Goal: Task Accomplishment & Management: Use online tool/utility

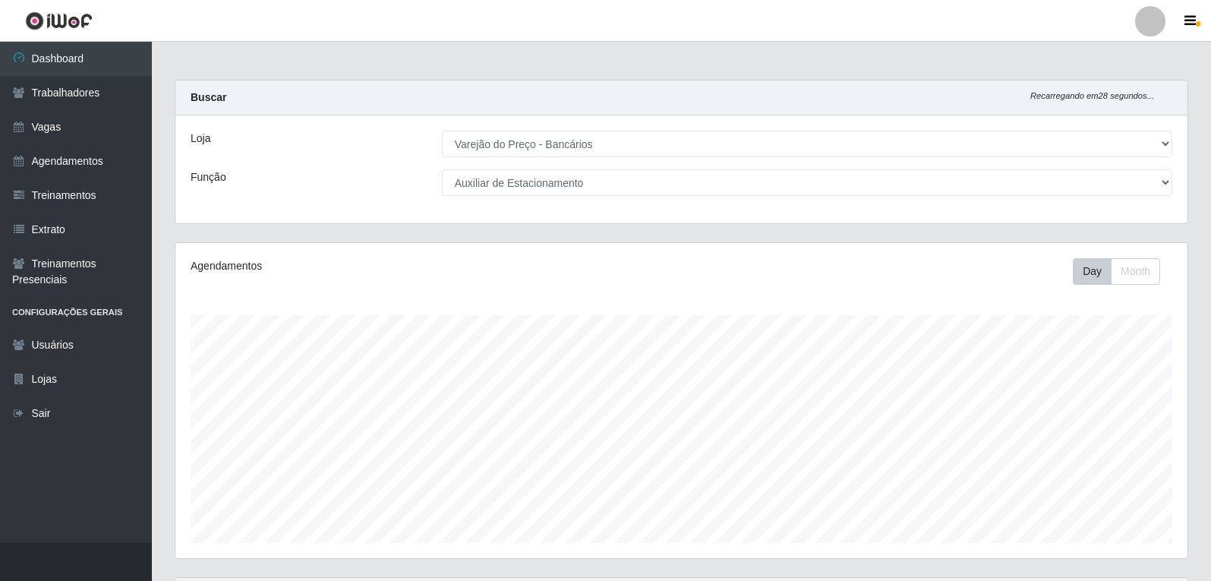
select select "157"
select select "4"
click at [110, 107] on link "Trabalhadores" at bounding box center [76, 93] width 152 height 34
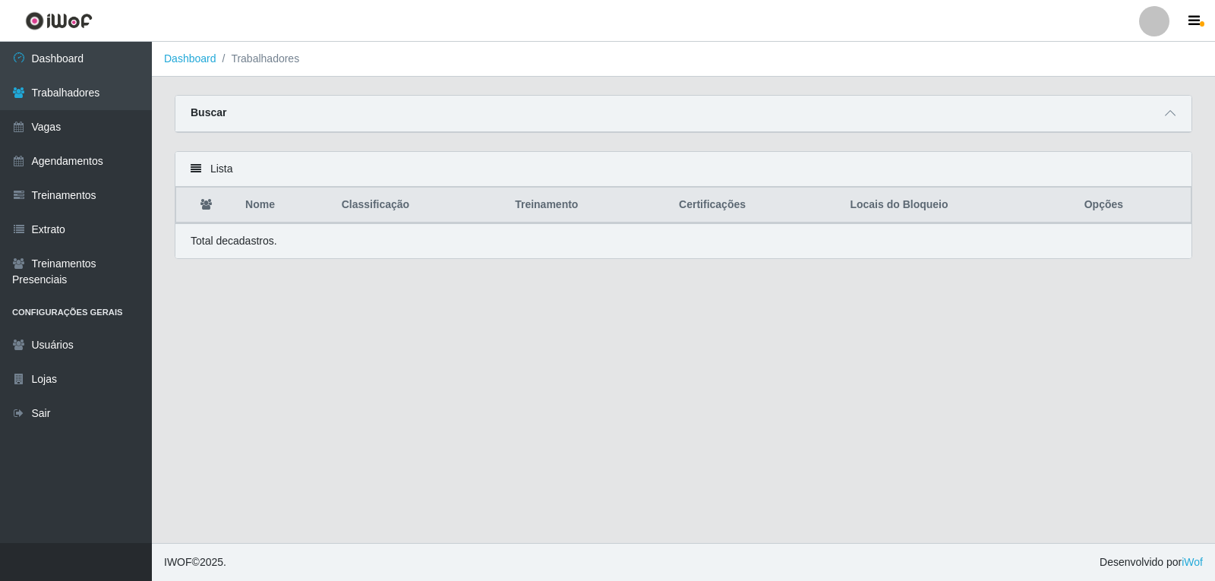
drag, startPoint x: 1172, startPoint y: 116, endPoint x: 1153, endPoint y: 121, distance: 20.3
click at [1172, 116] on icon at bounding box center [1170, 113] width 11 height 11
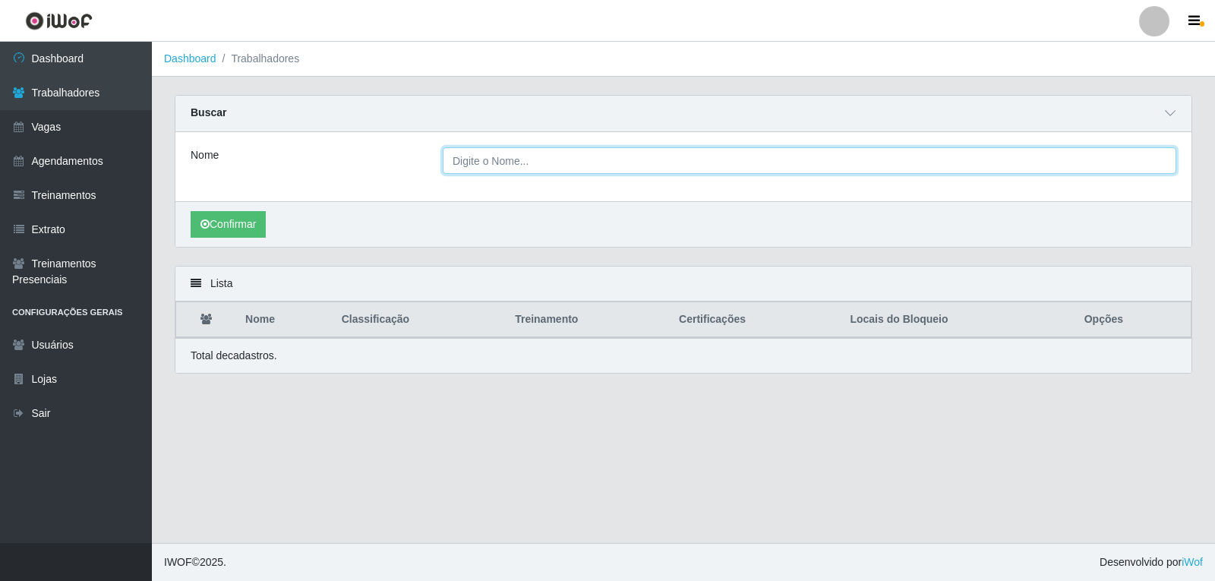
click at [457, 159] on input "Nome" at bounding box center [810, 160] width 734 height 27
type input "[PERSON_NAME]"
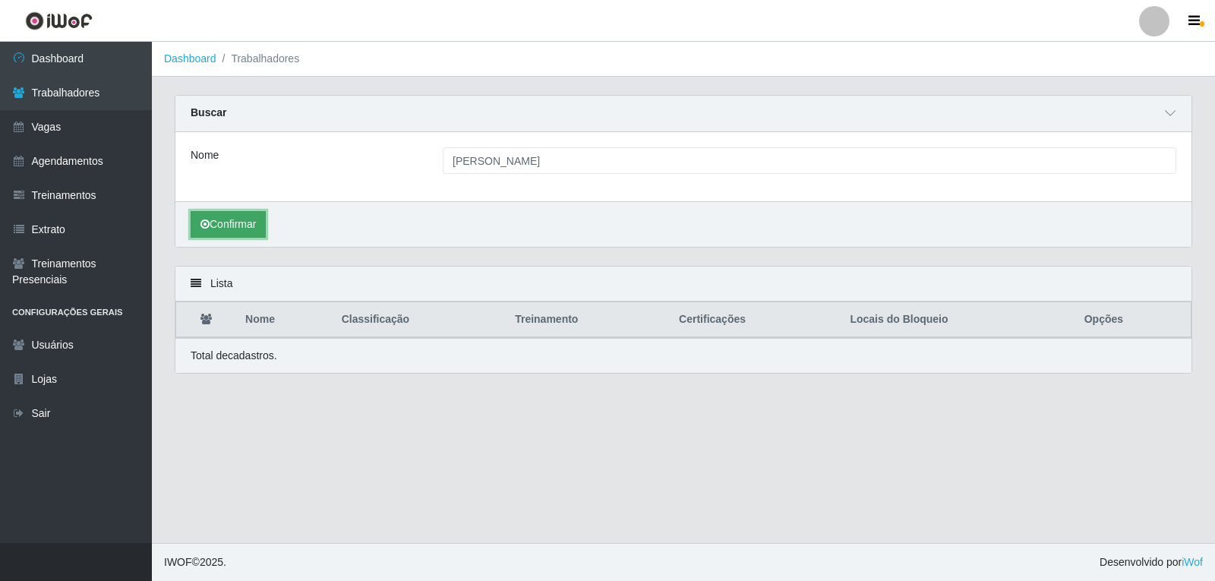
click at [226, 226] on button "Confirmar" at bounding box center [228, 224] width 75 height 27
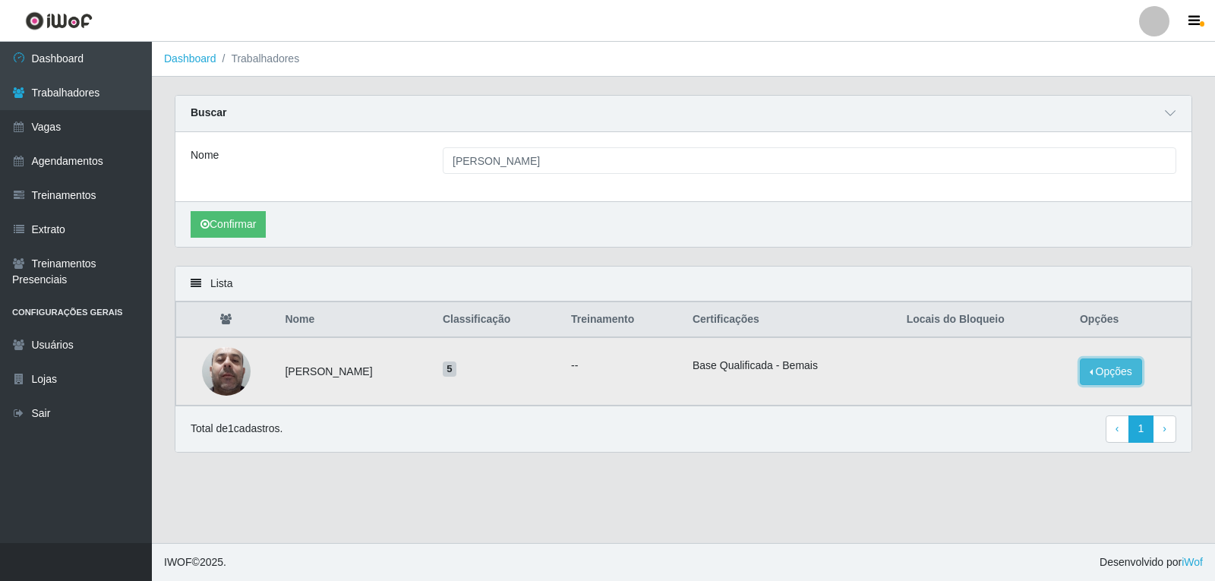
click at [1104, 381] on button "Opções" at bounding box center [1111, 371] width 62 height 27
click at [1032, 397] on button "Bloquear - Loja" at bounding box center [1016, 386] width 122 height 31
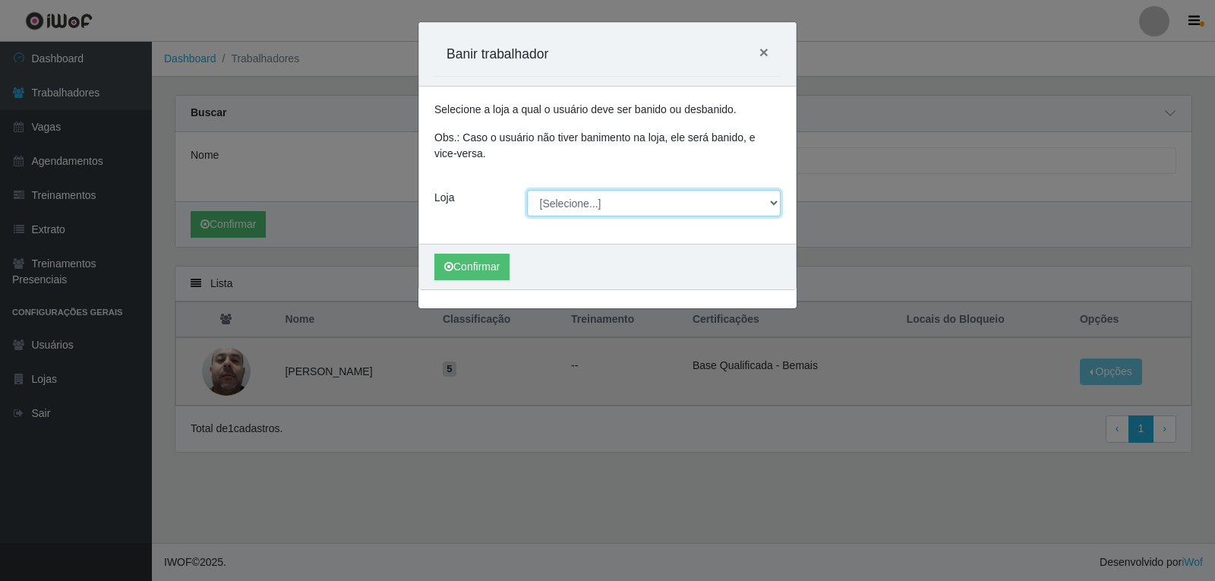
click at [677, 207] on select "[Selecione...] Varejão do Preço - Bancários" at bounding box center [654, 203] width 254 height 27
select select "157"
click at [527, 190] on select "[Selecione...] Varejão do Preço - Bancários" at bounding box center [654, 203] width 254 height 27
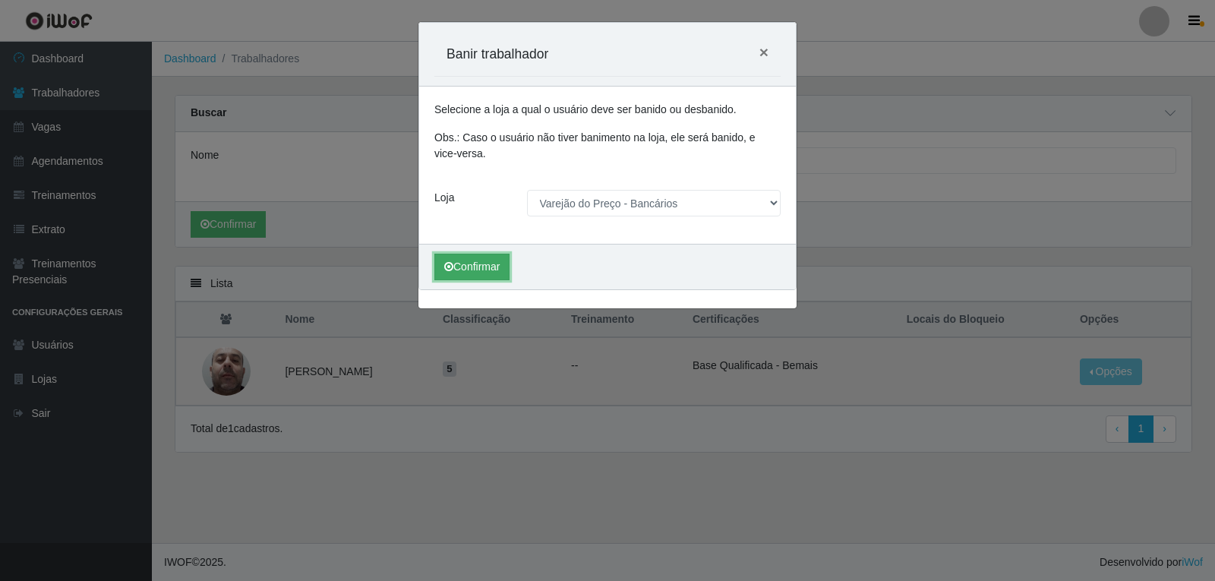
click at [457, 265] on button "Confirmar" at bounding box center [471, 267] width 75 height 27
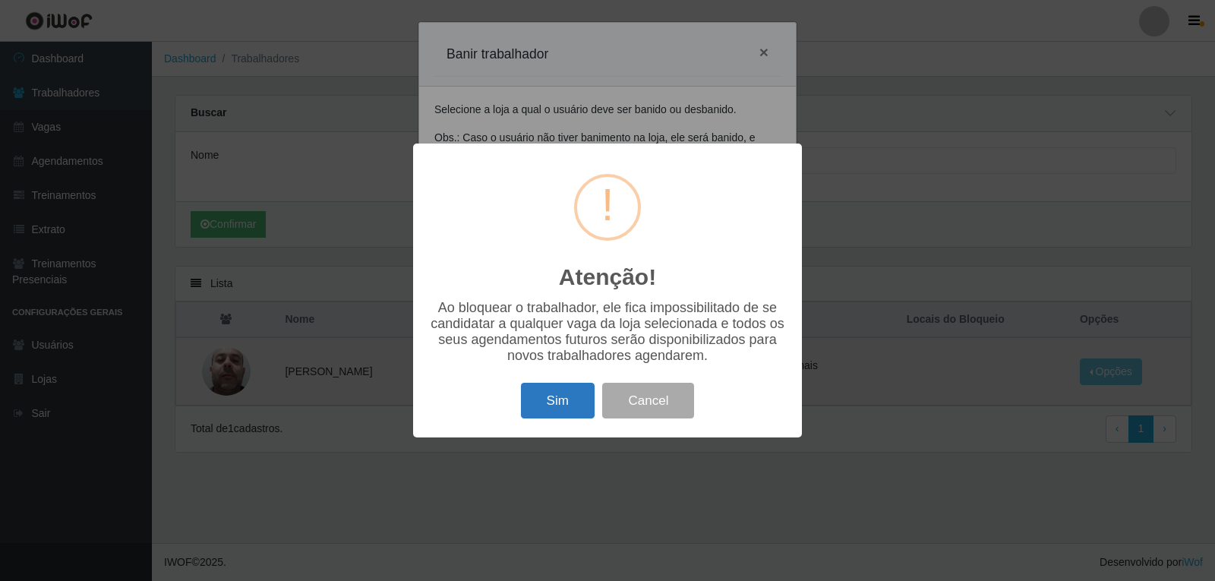
click at [554, 402] on button "Sim" at bounding box center [558, 401] width 74 height 36
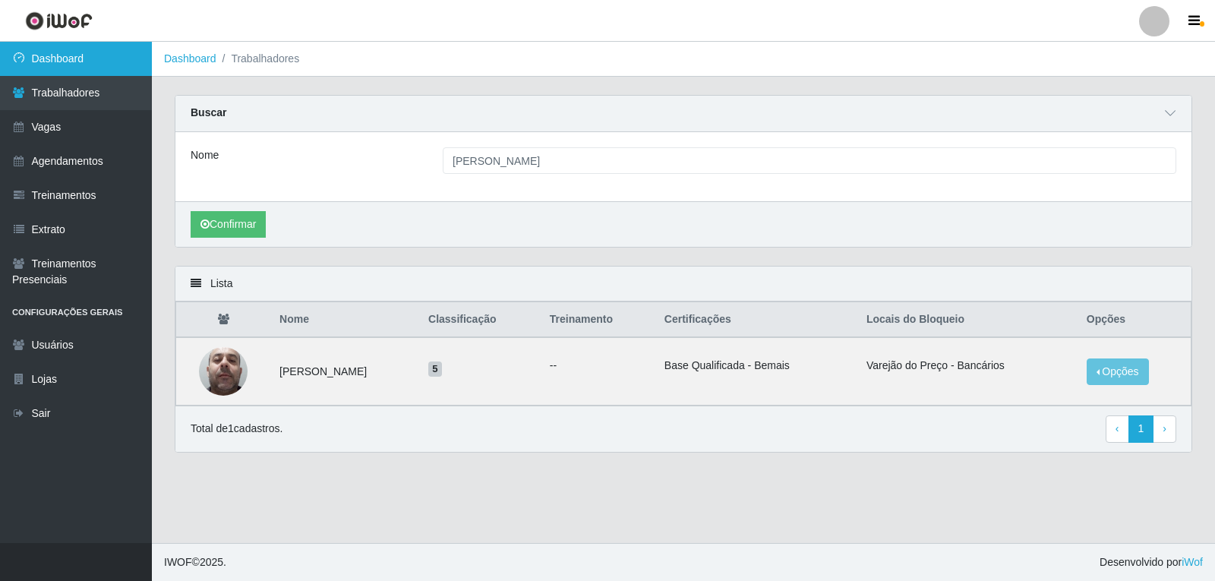
click at [45, 46] on link "Dashboard" at bounding box center [76, 59] width 152 height 34
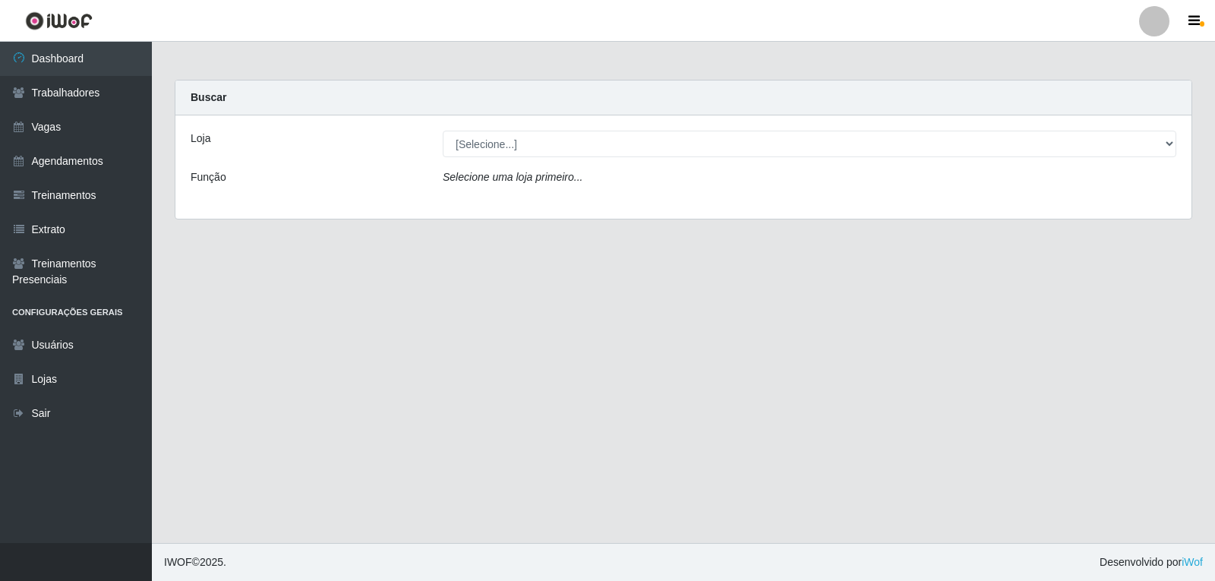
click at [494, 177] on icon "Selecione uma loja primeiro..." at bounding box center [513, 177] width 140 height 12
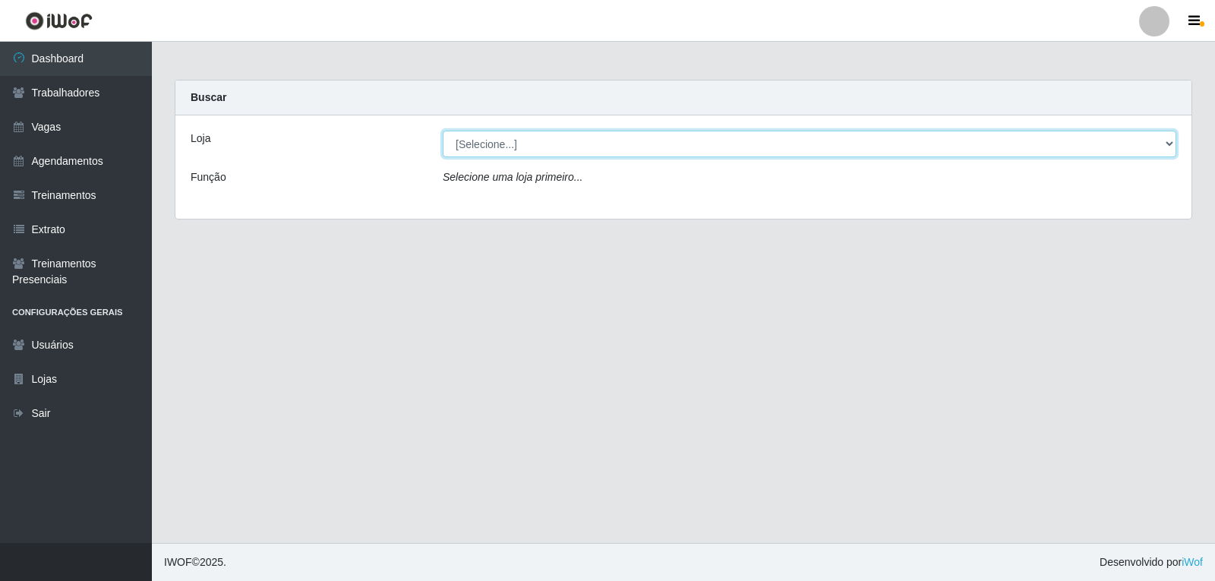
click at [483, 145] on select "[Selecione...] Varejão do Preço - Bancários" at bounding box center [810, 144] width 734 height 27
select select "157"
click at [443, 131] on select "[Selecione...] Varejão do Preço - Bancários" at bounding box center [810, 144] width 734 height 27
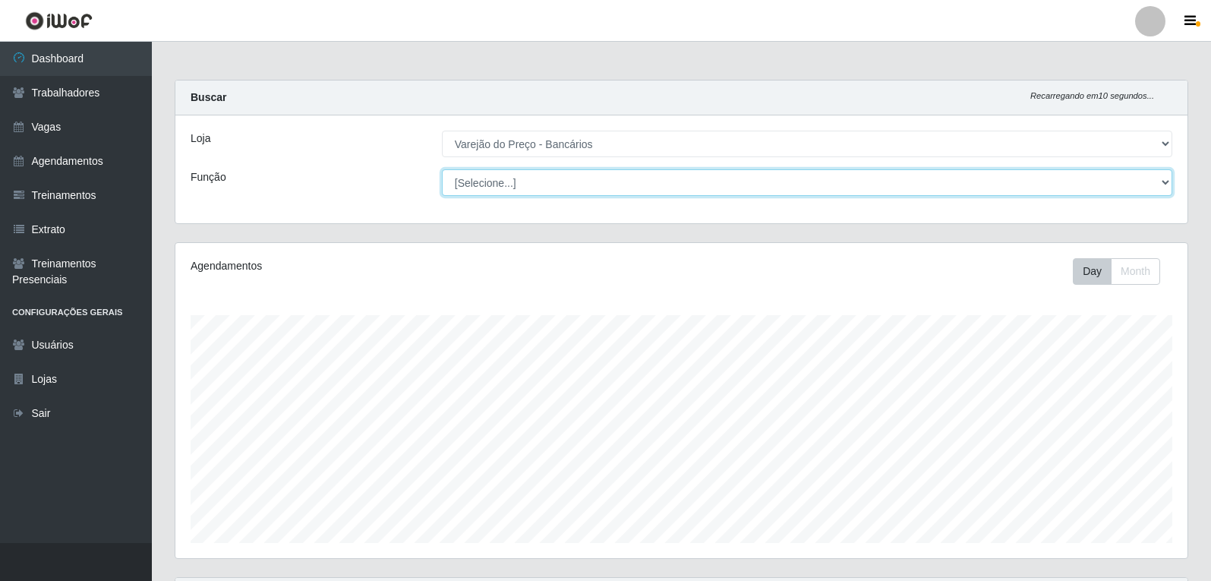
click at [595, 189] on select "[Selecione...] Auxiliar de Estacionamento Auxiliar de Estacionamento + Auxiliar…" at bounding box center [807, 182] width 730 height 27
select select "1"
click at [442, 169] on select "[Selecione...] Auxiliar de Estacionamento Auxiliar de Estacionamento + Auxiliar…" at bounding box center [807, 182] width 730 height 27
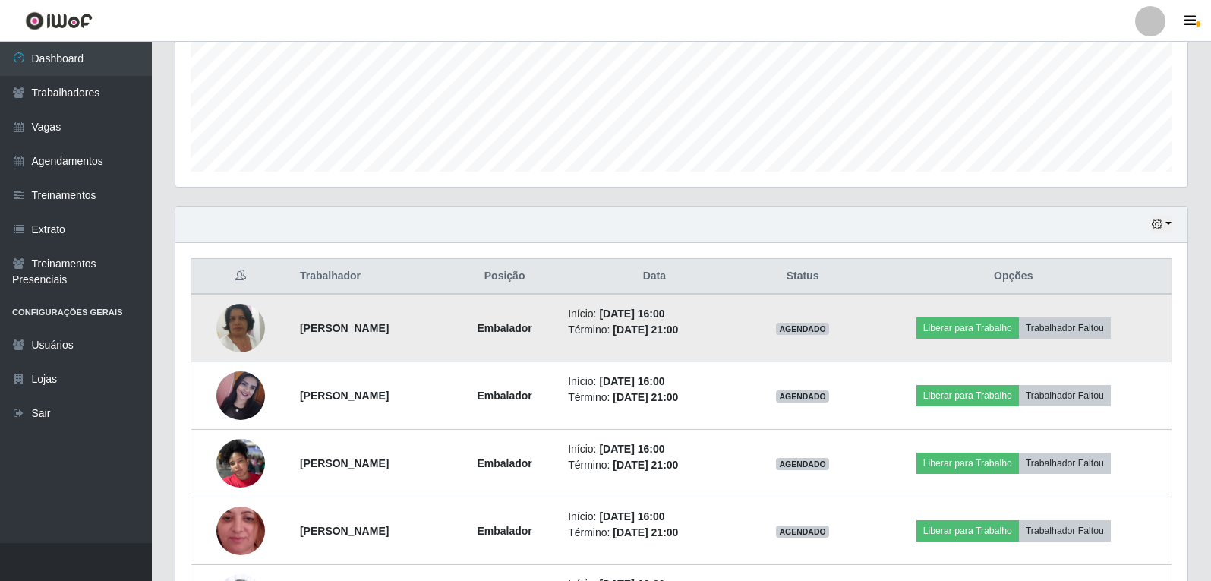
scroll to position [456, 0]
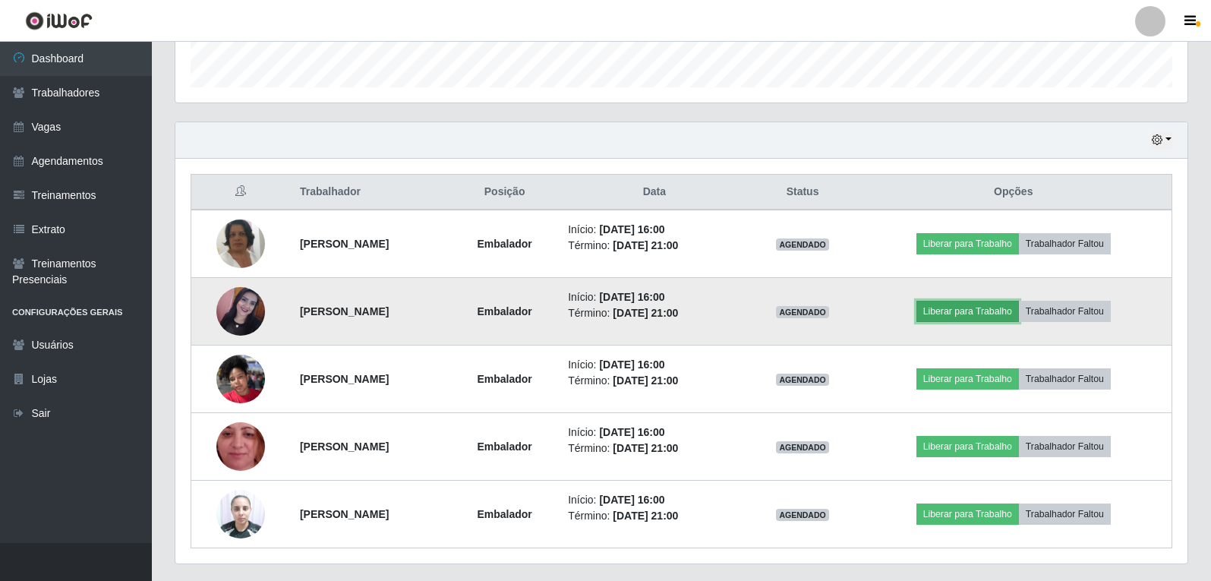
click at [981, 315] on button "Liberar para Trabalho" at bounding box center [968, 311] width 103 height 21
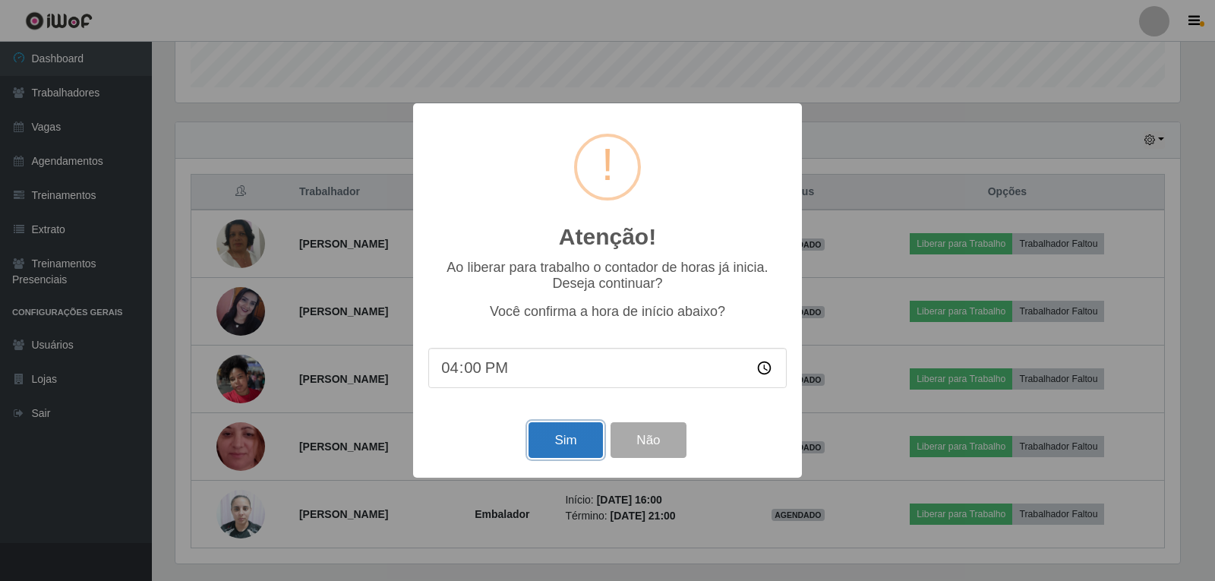
click at [576, 437] on button "Sim" at bounding box center [565, 440] width 74 height 36
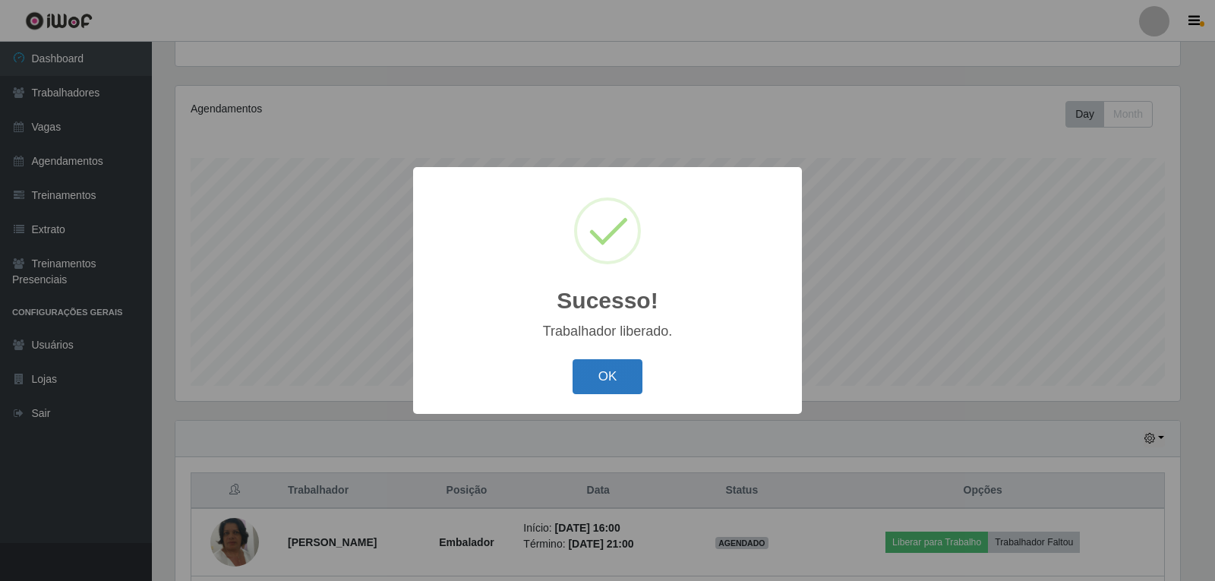
click at [623, 375] on button "OK" at bounding box center [608, 377] width 71 height 36
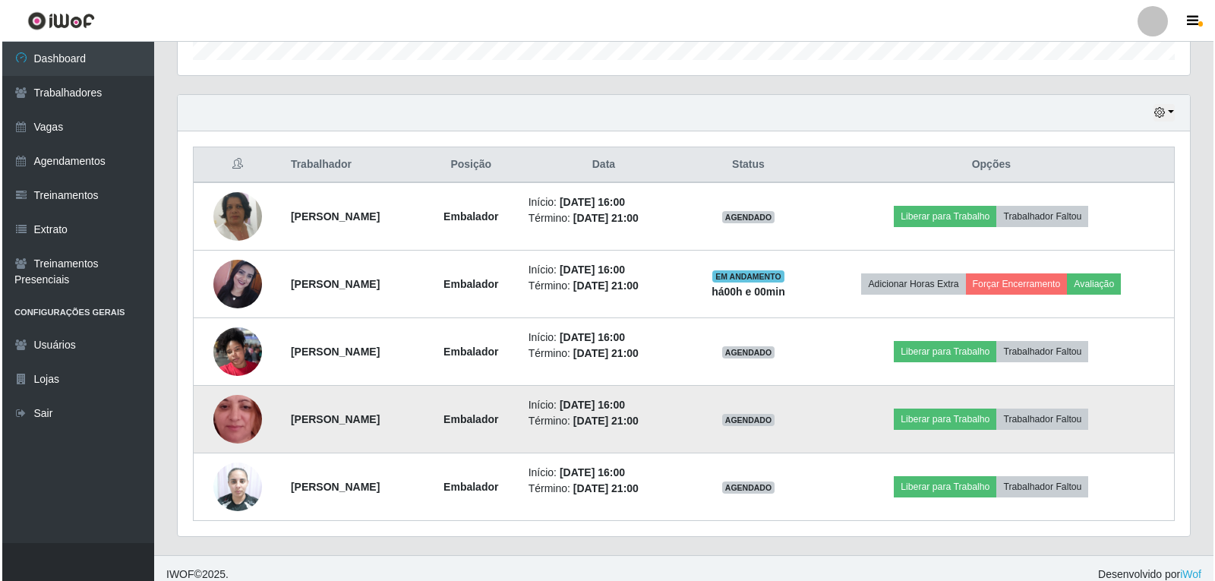
scroll to position [495, 0]
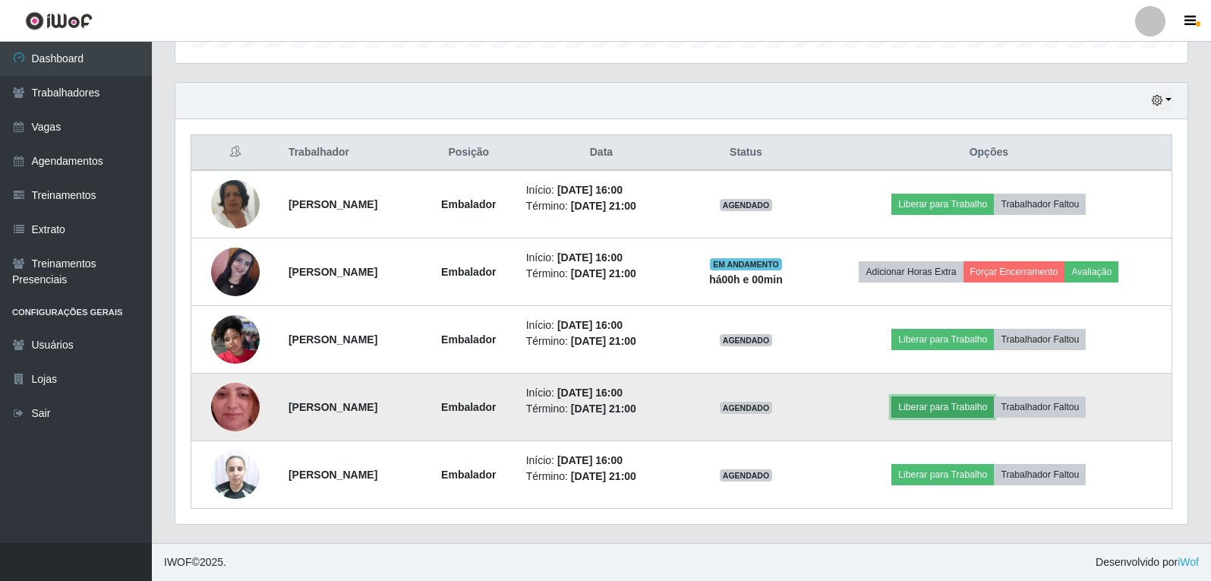
click at [938, 404] on button "Liberar para Trabalho" at bounding box center [942, 406] width 103 height 21
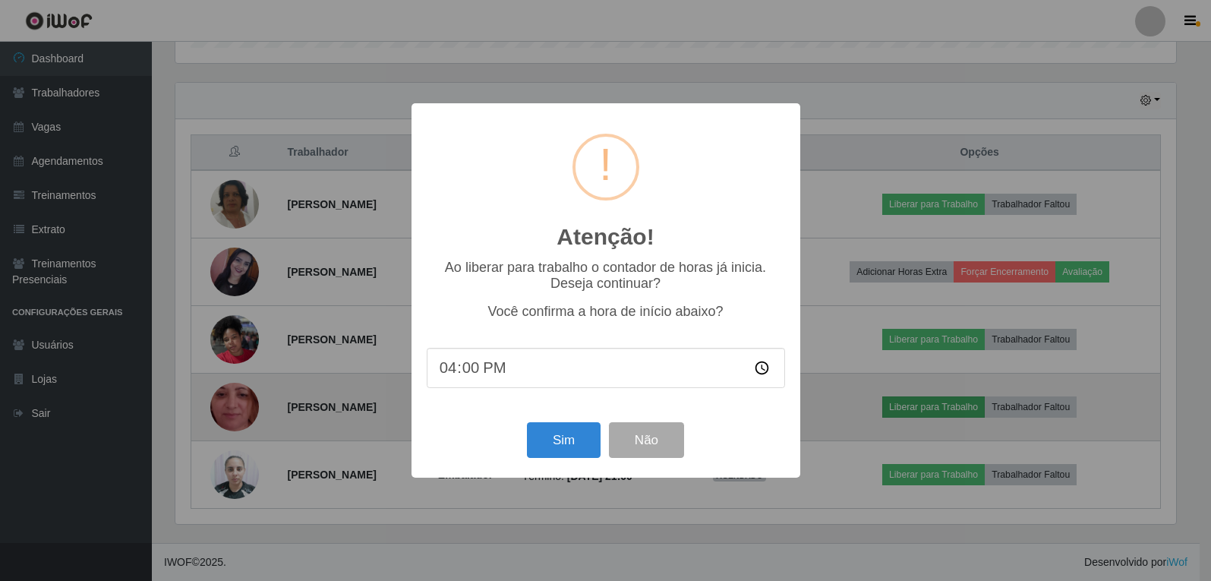
scroll to position [315, 1005]
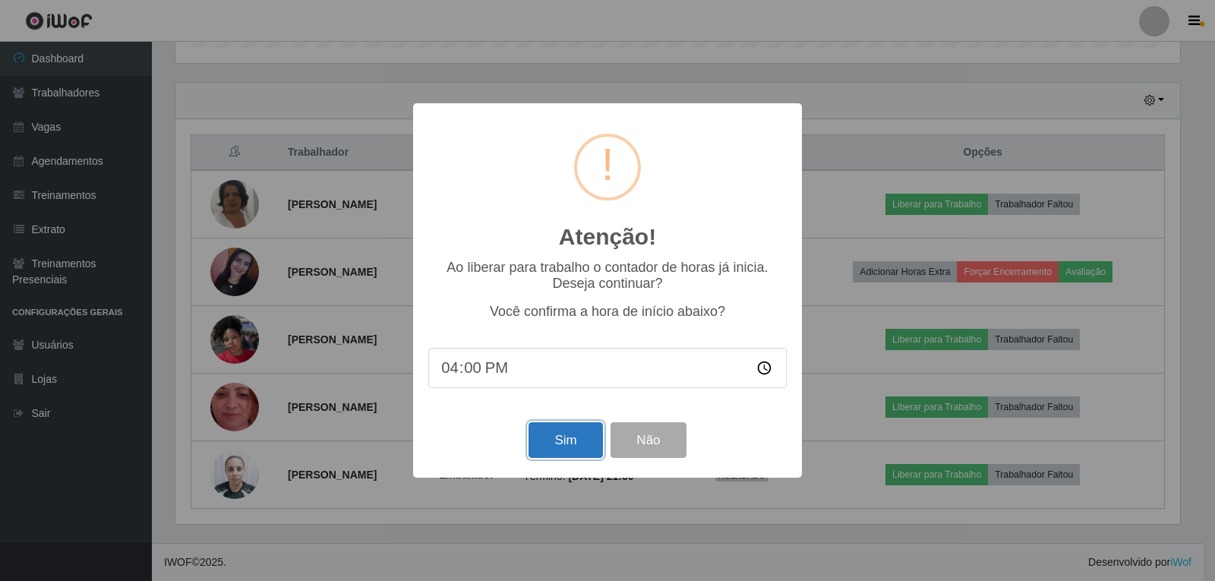
click at [542, 446] on button "Sim" at bounding box center [565, 440] width 74 height 36
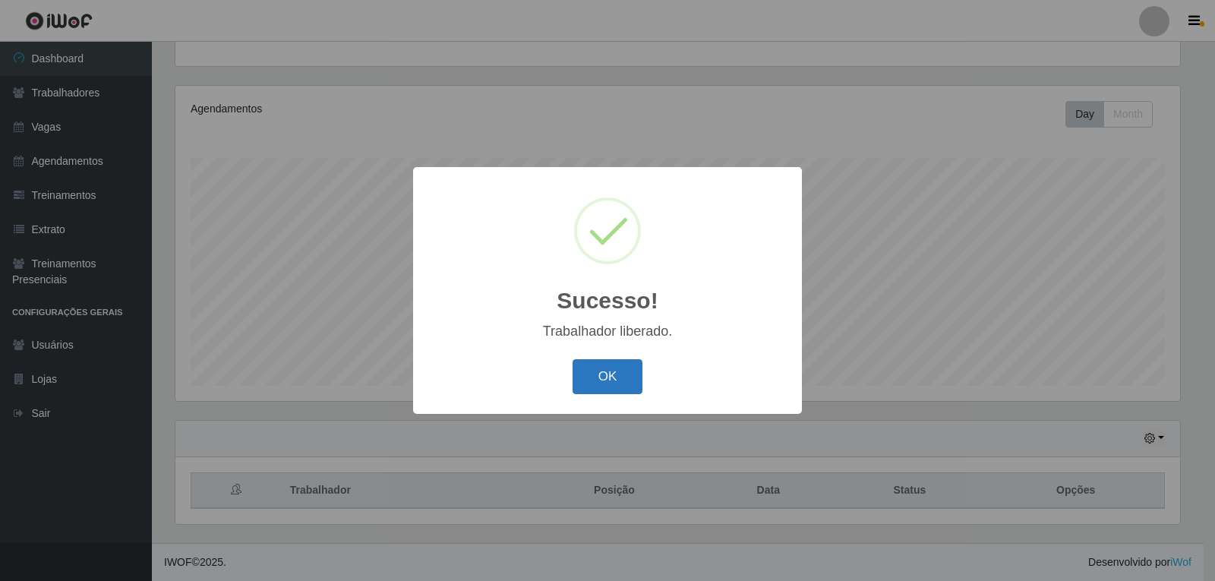
click at [618, 375] on button "OK" at bounding box center [608, 377] width 71 height 36
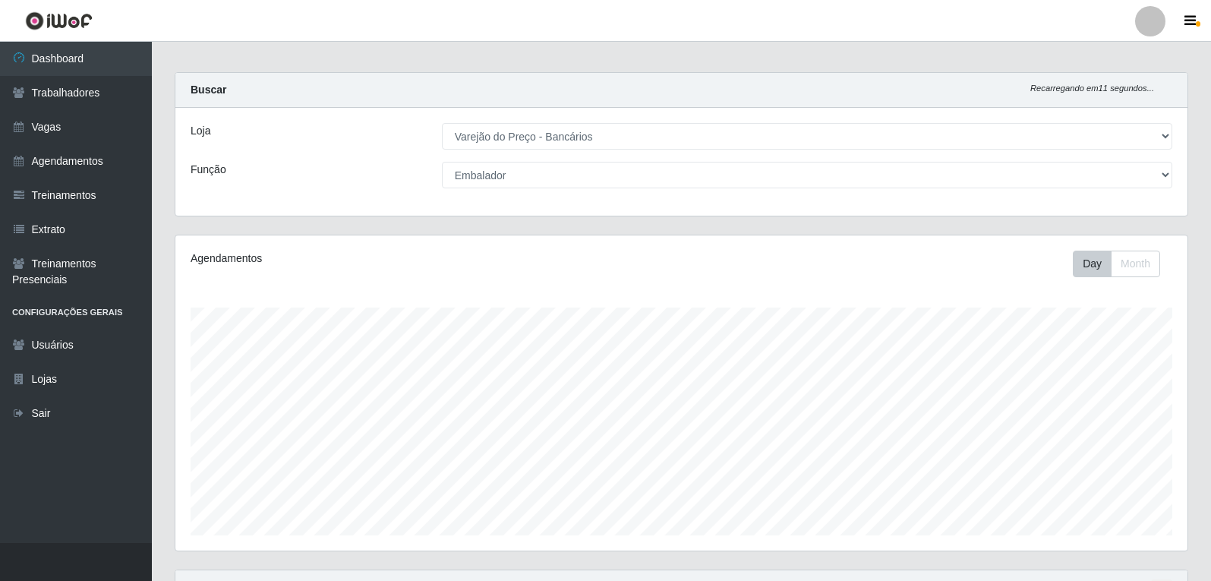
scroll to position [0, 0]
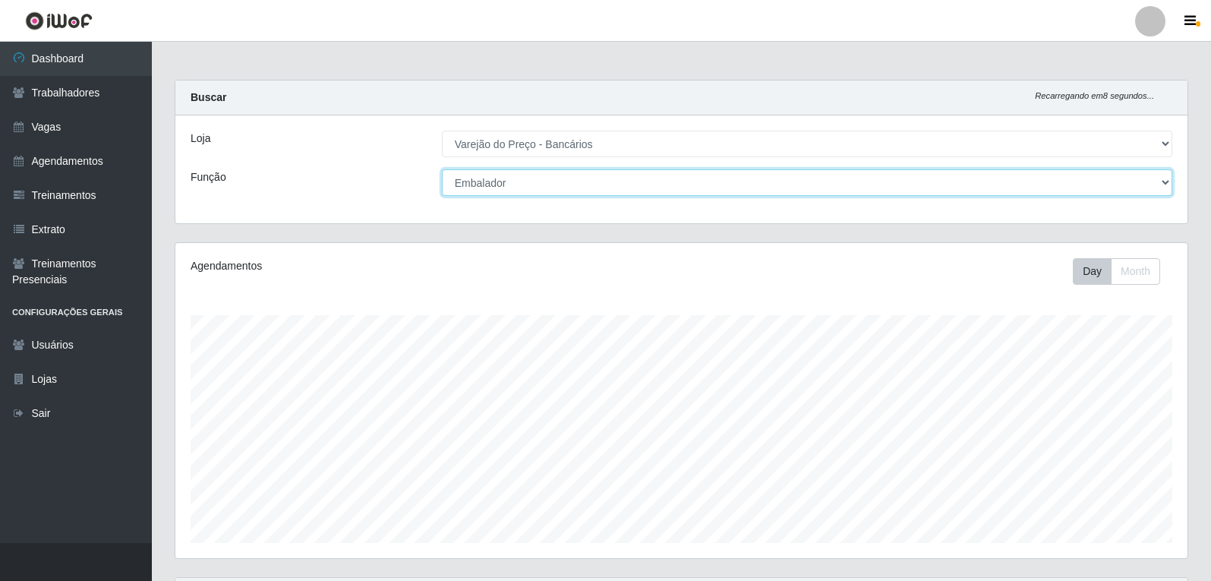
click at [507, 185] on select "[Selecione...] Auxiliar de Estacionamento Auxiliar de Estacionamento + Auxiliar…" at bounding box center [807, 182] width 730 height 27
click at [442, 169] on select "[Selecione...] Auxiliar de Estacionamento Auxiliar de Estacionamento + Auxiliar…" at bounding box center [807, 182] width 730 height 27
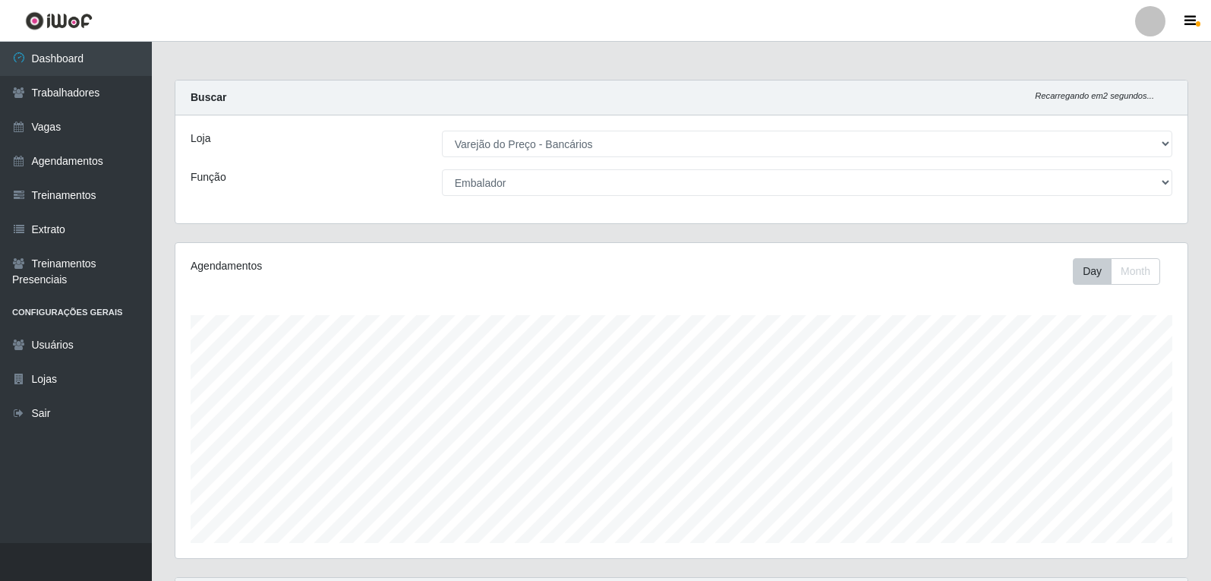
click at [710, 310] on div "Agendamentos Day Month 22/07 Agendamentos 25" at bounding box center [681, 400] width 1012 height 315
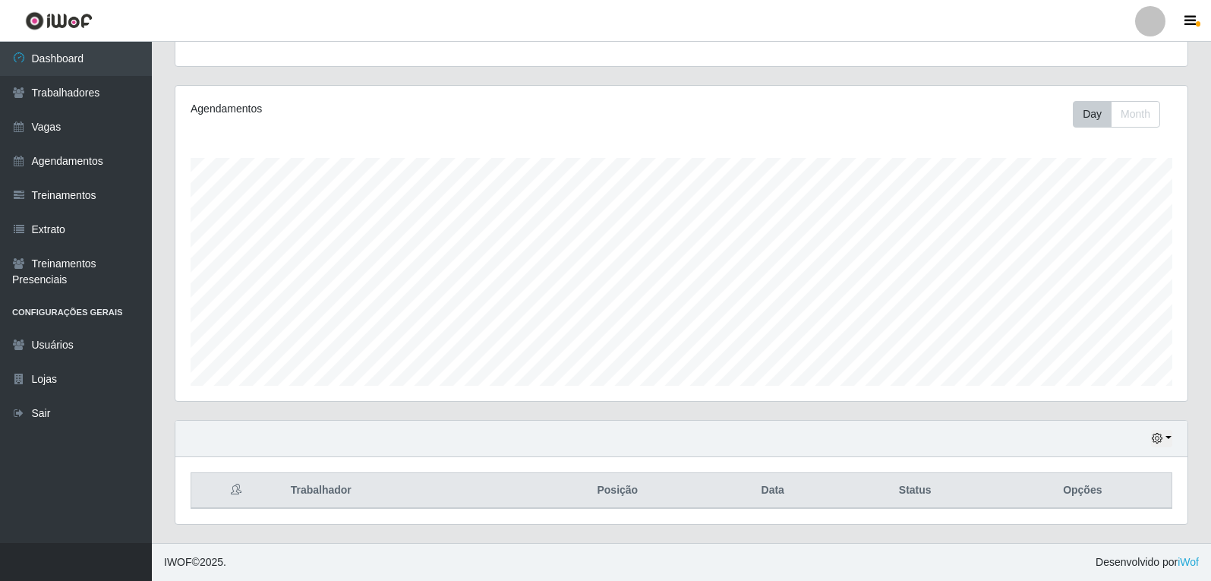
click at [557, 396] on div "Agendamentos Day Month 12/08 Agendamentos 30" at bounding box center [681, 243] width 1012 height 315
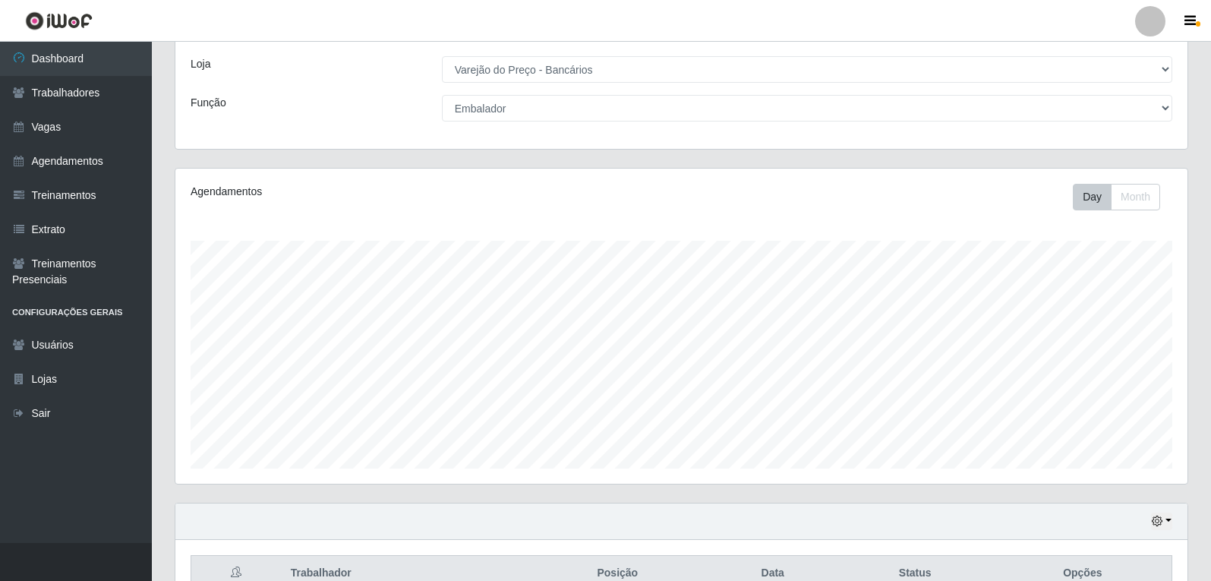
scroll to position [157, 0]
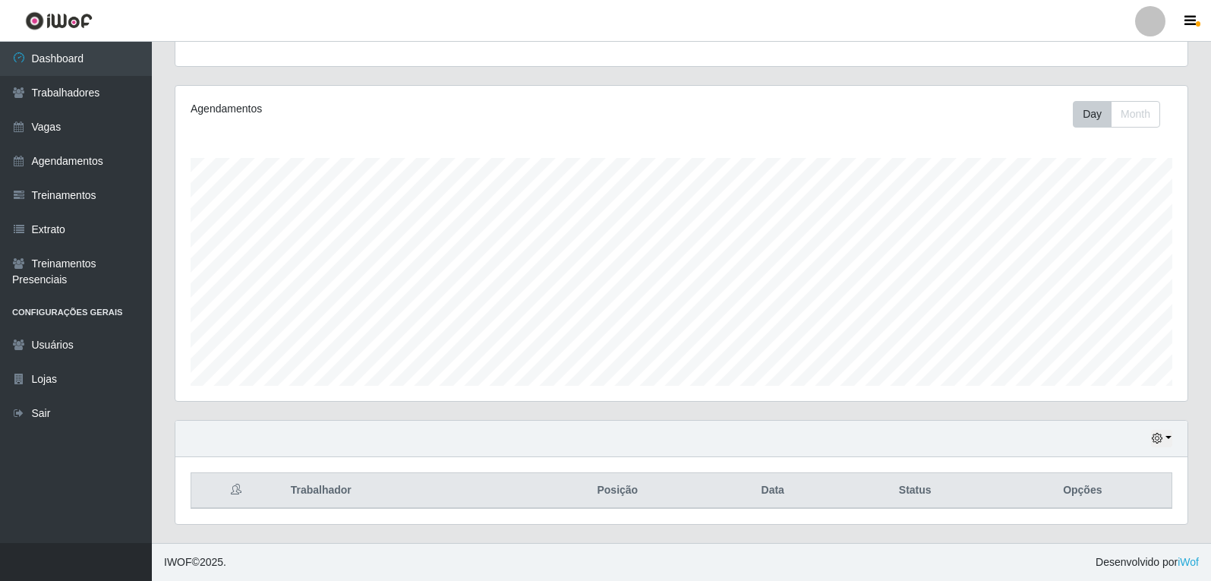
click at [617, 405] on div "Agendamentos Day Month 21/07 Agendamentos 25" at bounding box center [681, 252] width 1036 height 335
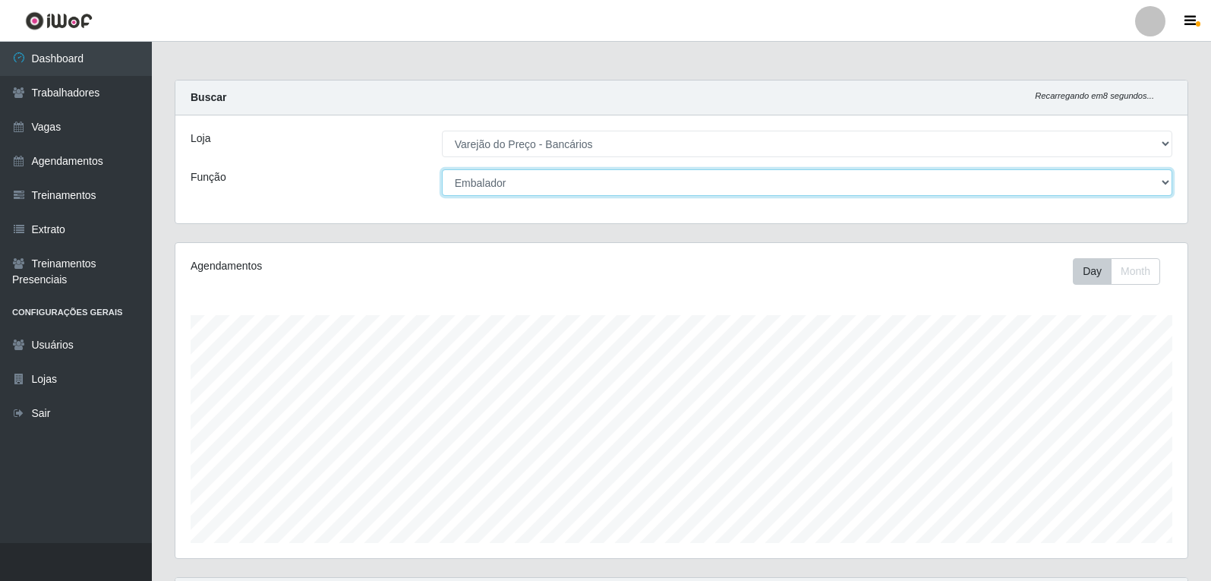
click at [615, 181] on select "[Selecione...] Auxiliar de Estacionamento Auxiliar de Estacionamento + Auxiliar…" at bounding box center [807, 182] width 730 height 27
click at [442, 169] on select "[Selecione...] Auxiliar de Estacionamento Auxiliar de Estacionamento + Auxiliar…" at bounding box center [807, 182] width 730 height 27
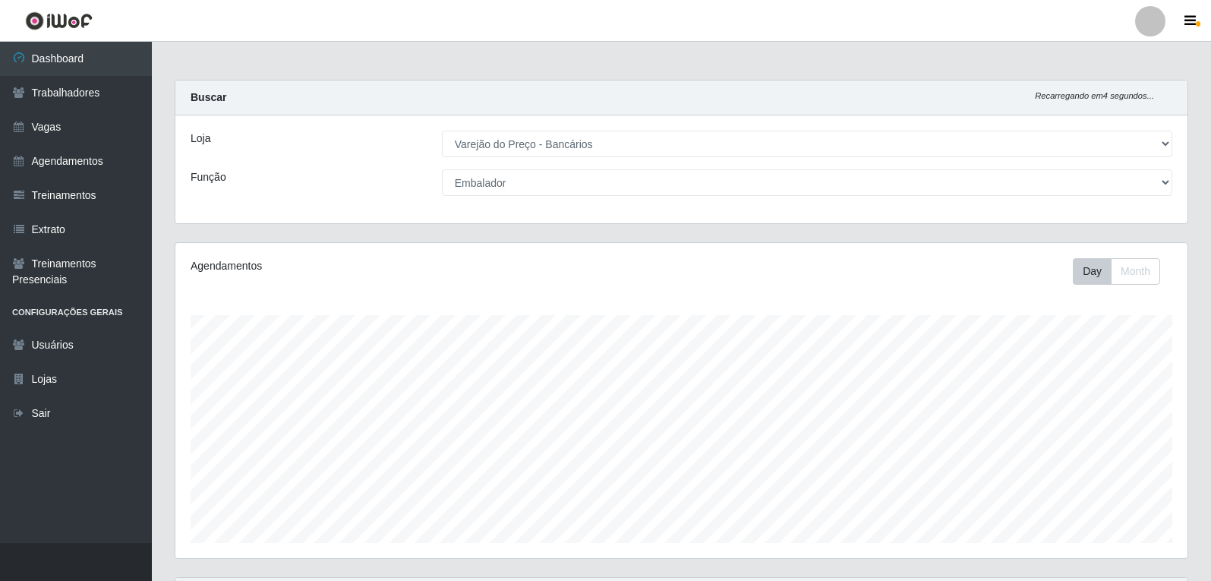
click at [503, 298] on div "Agendamentos Day Month 02/08 Agendamentos 55" at bounding box center [681, 400] width 1012 height 315
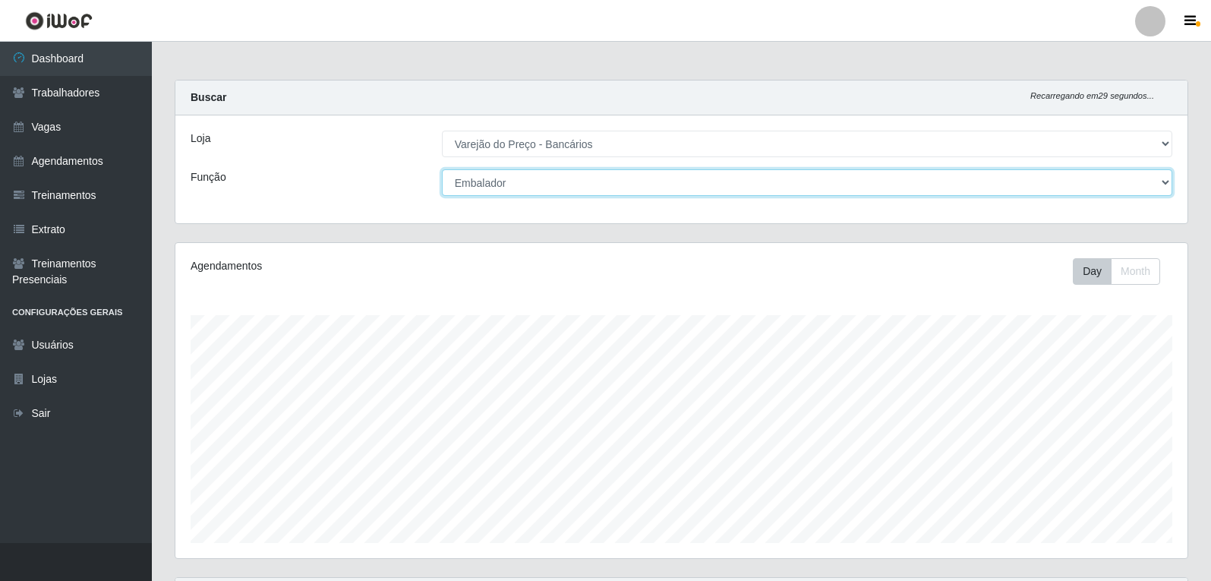
click at [722, 186] on select "[Selecione...] Auxiliar de Estacionamento Auxiliar de Estacionamento + Auxiliar…" at bounding box center [807, 182] width 730 height 27
click at [442, 169] on select "[Selecione...] Auxiliar de Estacionamento Auxiliar de Estacionamento + Auxiliar…" at bounding box center [807, 182] width 730 height 27
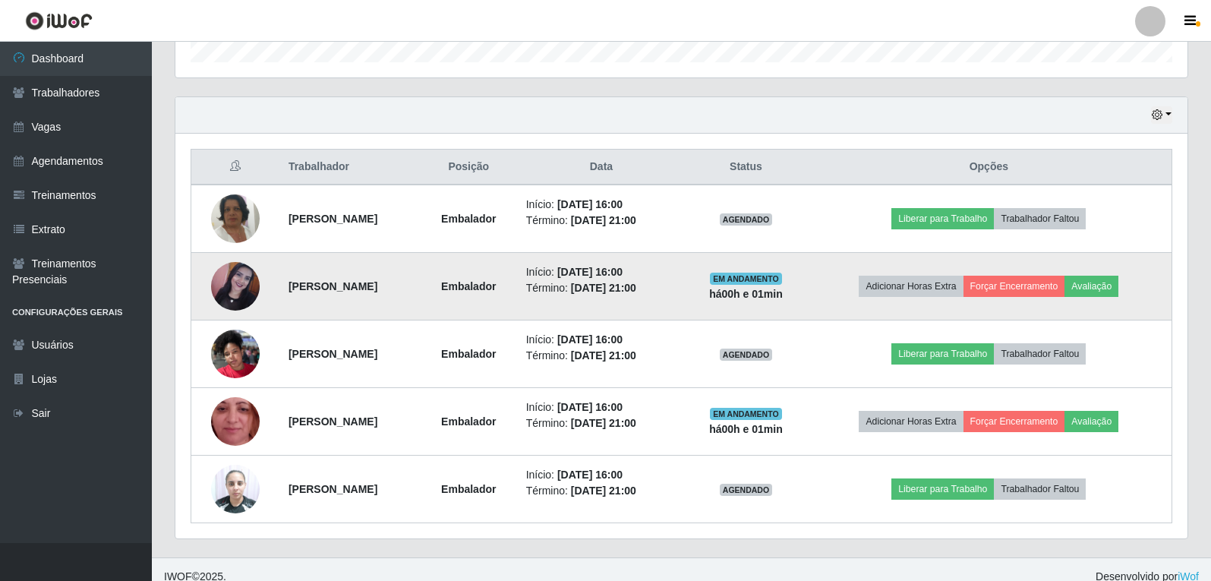
scroll to position [495, 0]
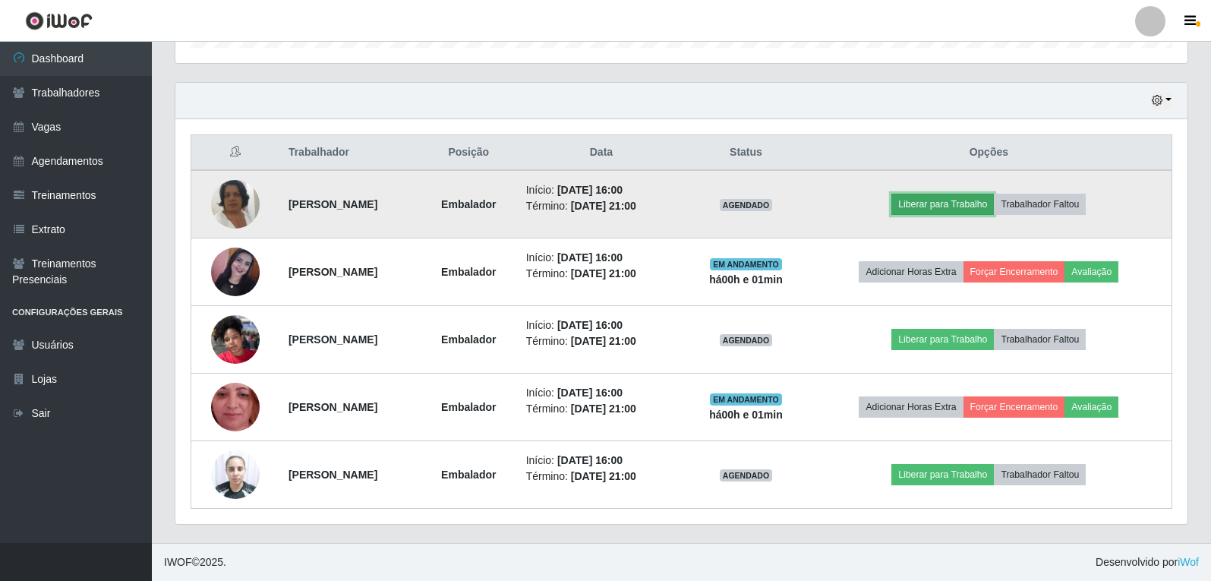
click at [985, 202] on button "Liberar para Trabalho" at bounding box center [942, 204] width 103 height 21
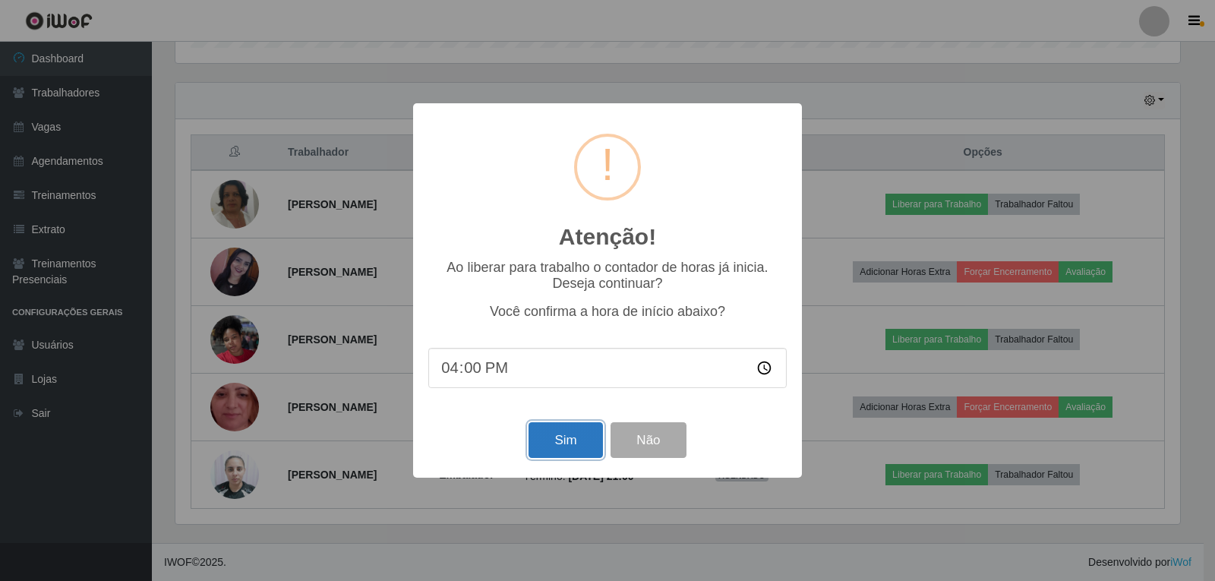
click at [554, 443] on button "Sim" at bounding box center [565, 440] width 74 height 36
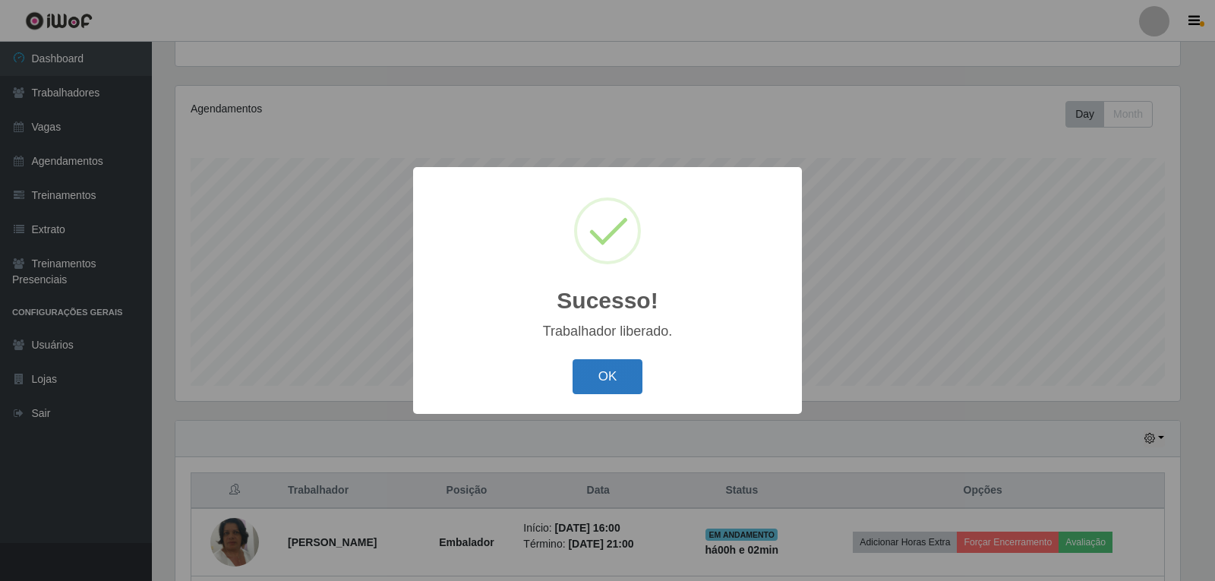
click at [612, 383] on button "OK" at bounding box center [608, 377] width 71 height 36
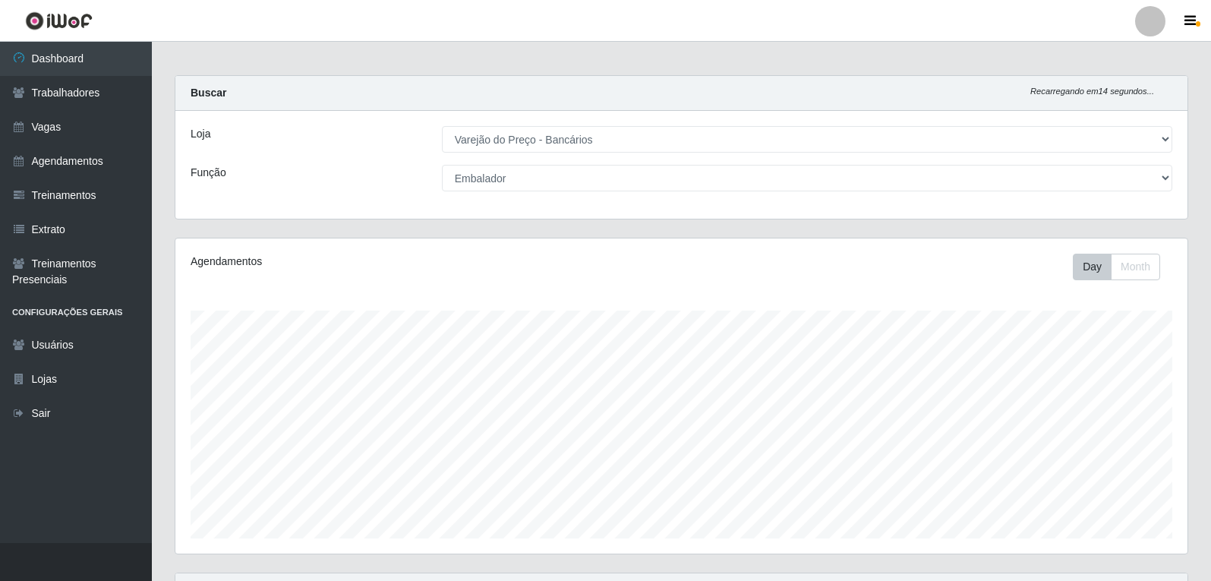
scroll to position [0, 0]
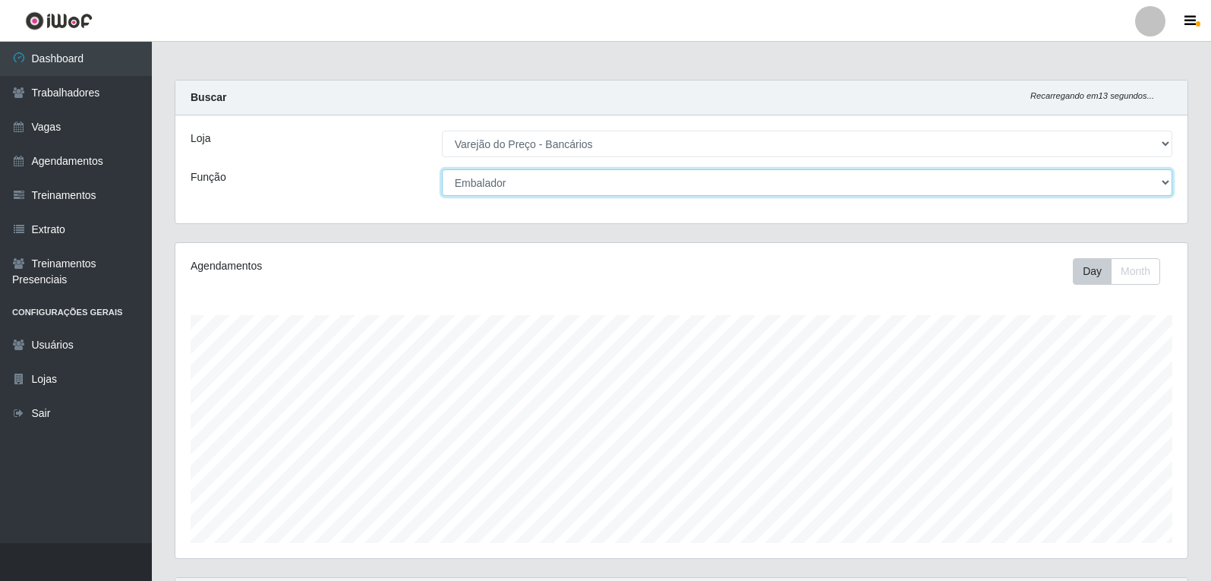
drag, startPoint x: 579, startPoint y: 183, endPoint x: 579, endPoint y: 192, distance: 9.1
click at [579, 183] on select "[Selecione...] Auxiliar de Estacionamento Auxiliar de Estacionamento + Auxiliar…" at bounding box center [807, 182] width 730 height 27
click at [442, 169] on select "[Selecione...] Auxiliar de Estacionamento Auxiliar de Estacionamento + Auxiliar…" at bounding box center [807, 182] width 730 height 27
click at [662, 181] on select "[Selecione...] Auxiliar de Estacionamento Auxiliar de Estacionamento + Auxiliar…" at bounding box center [807, 182] width 730 height 27
click at [442, 169] on select "[Selecione...] Auxiliar de Estacionamento Auxiliar de Estacionamento + Auxiliar…" at bounding box center [807, 182] width 730 height 27
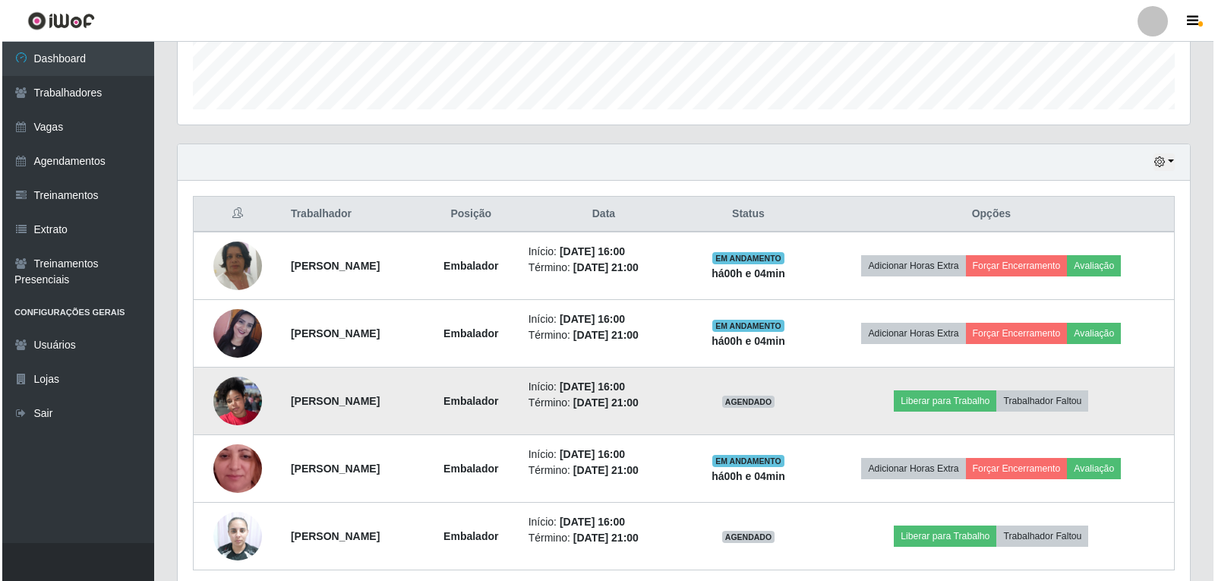
scroll to position [495, 0]
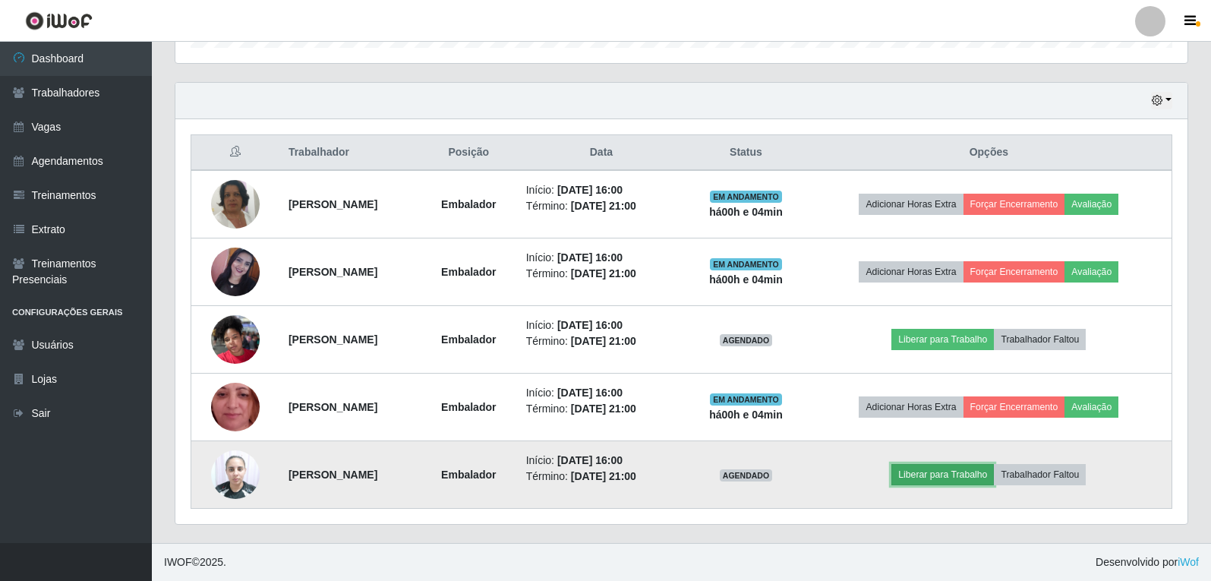
click at [958, 469] on button "Liberar para Trabalho" at bounding box center [942, 474] width 103 height 21
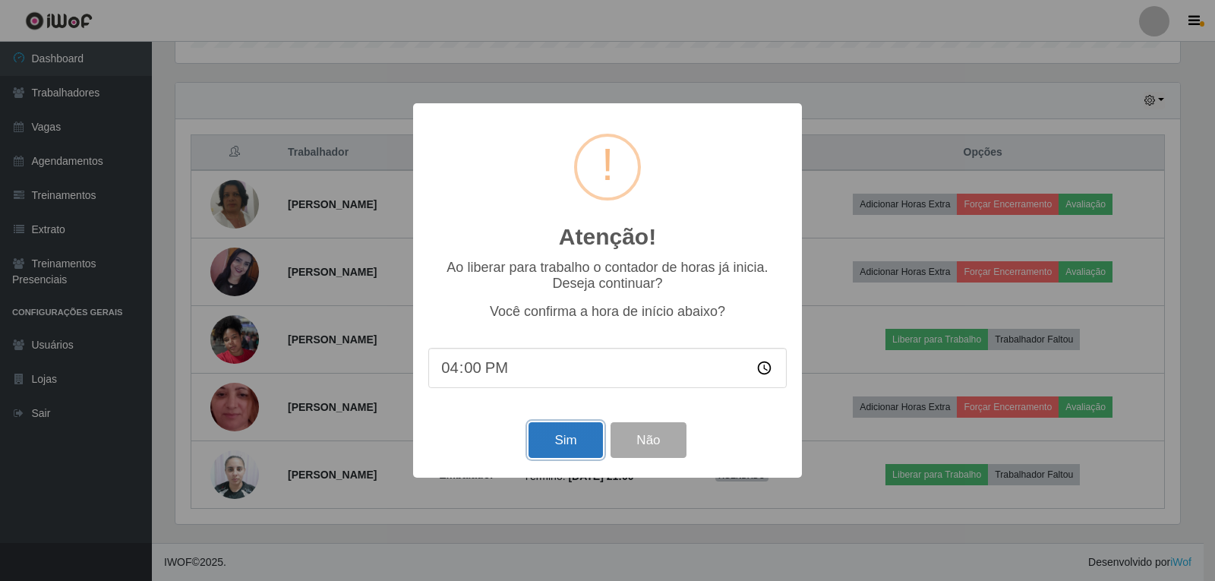
click at [574, 432] on button "Sim" at bounding box center [565, 440] width 74 height 36
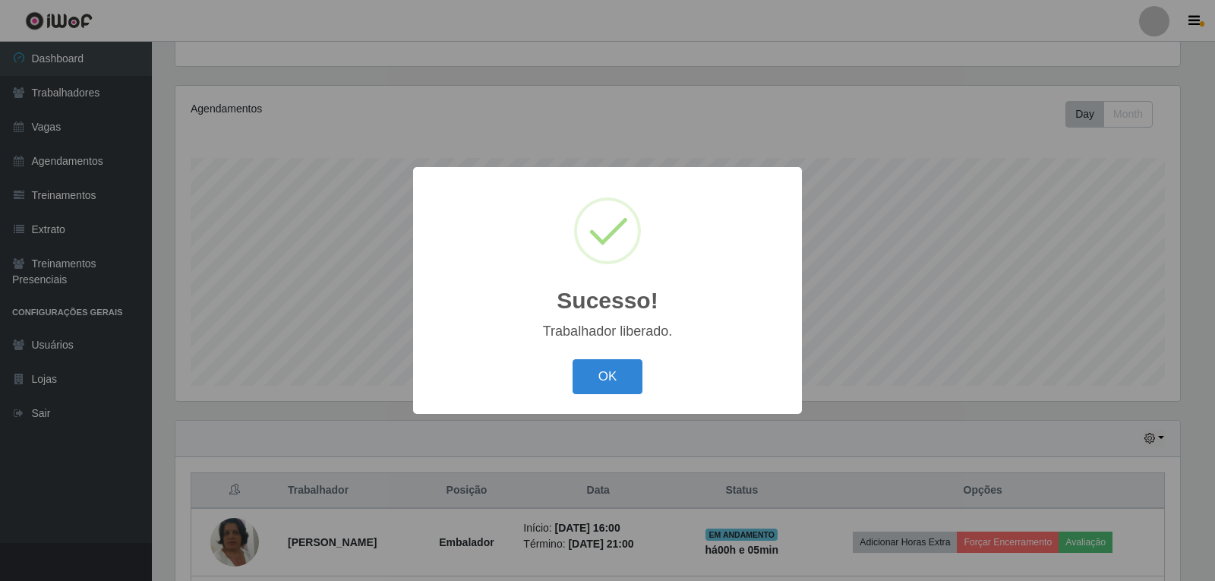
click at [573, 359] on button "OK" at bounding box center [608, 377] width 71 height 36
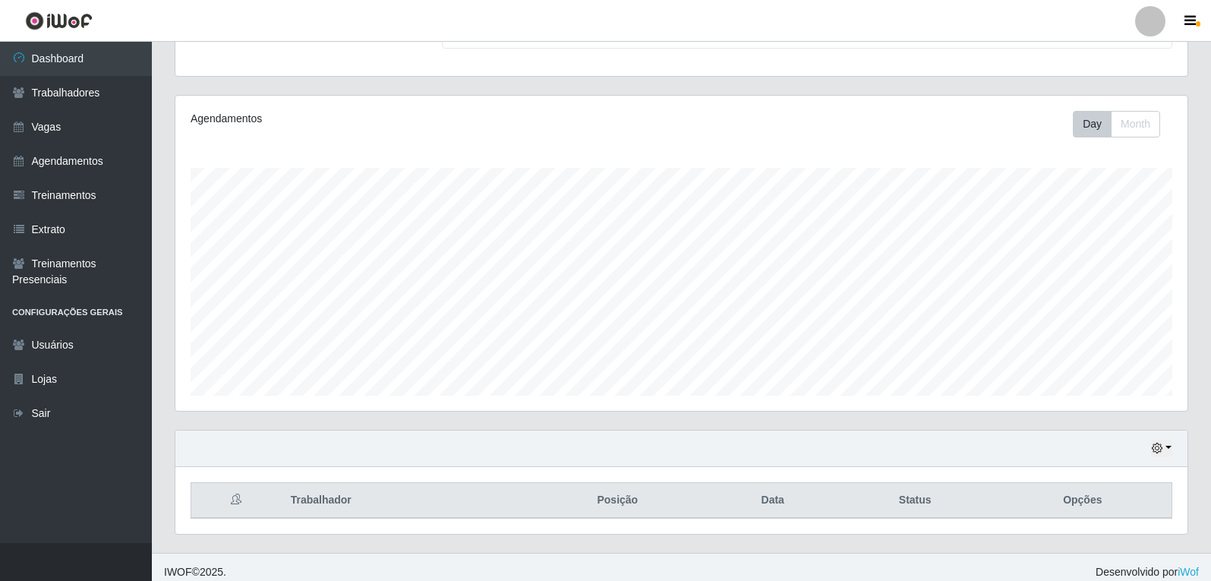
scroll to position [157, 0]
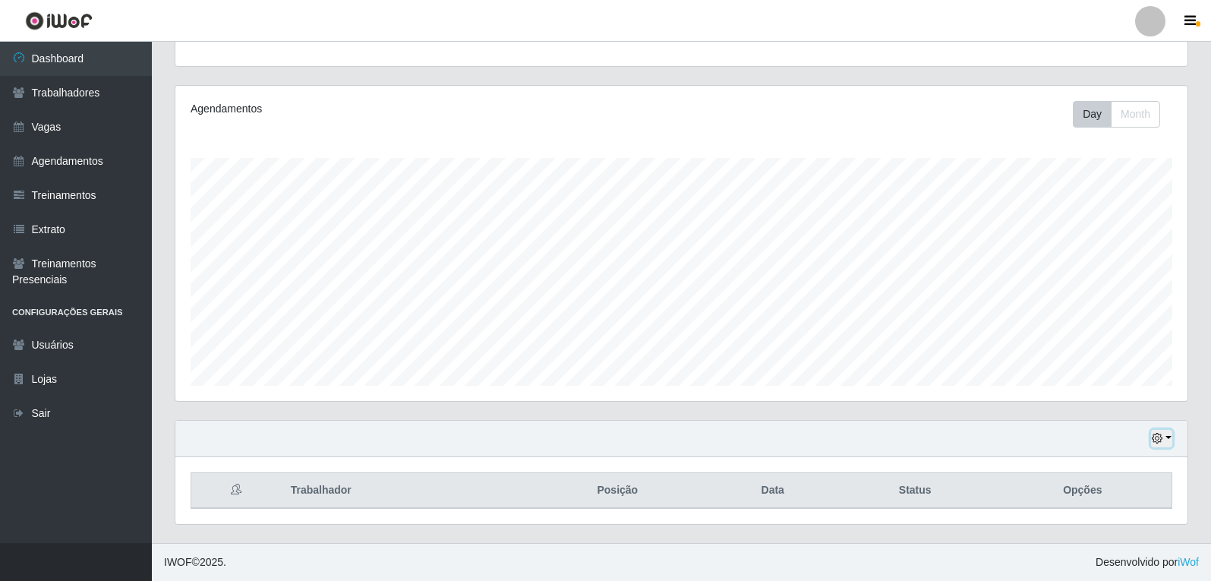
click at [1156, 442] on icon "button" at bounding box center [1157, 438] width 11 height 11
click at [1079, 313] on button "1 dia" at bounding box center [1112, 318] width 120 height 32
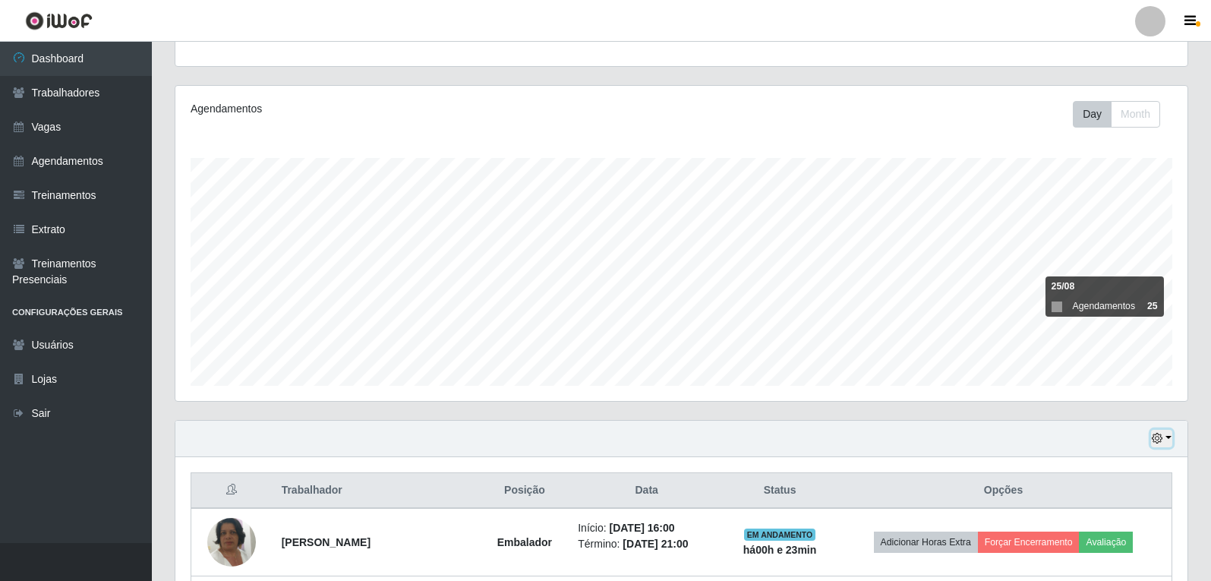
click at [1168, 438] on button "button" at bounding box center [1161, 438] width 21 height 17
click at [951, 424] on div "Hoje 1 dia 3 dias 1 Semana Não encerrados" at bounding box center [681, 439] width 1012 height 36
click at [1161, 440] on icon "button" at bounding box center [1157, 438] width 11 height 11
click at [1115, 288] on button "Hoje" at bounding box center [1112, 286] width 120 height 32
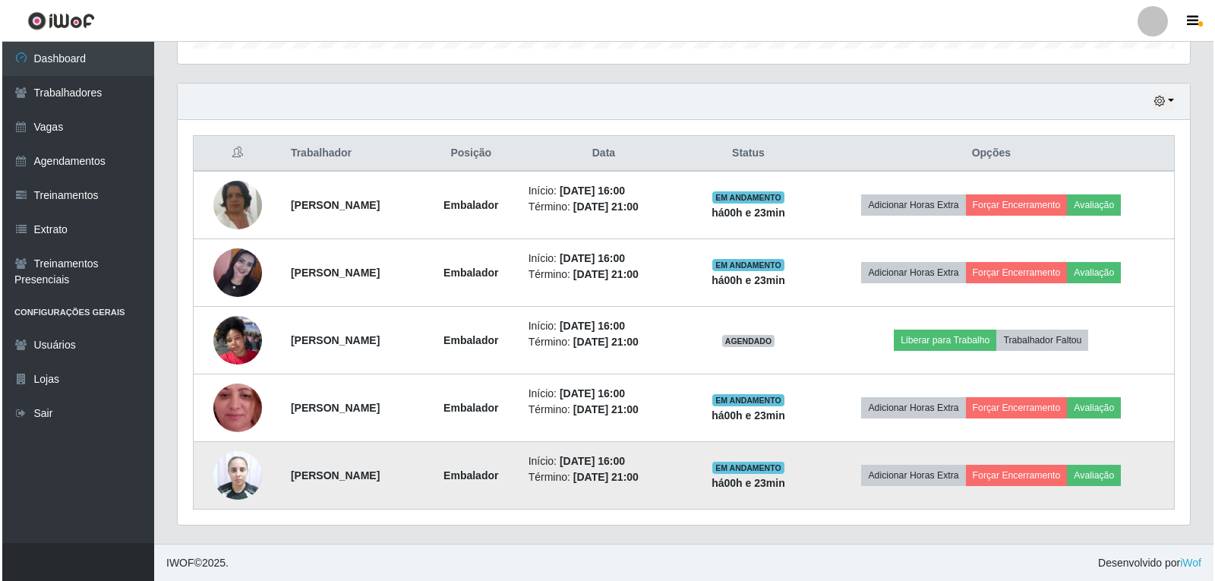
scroll to position [495, 0]
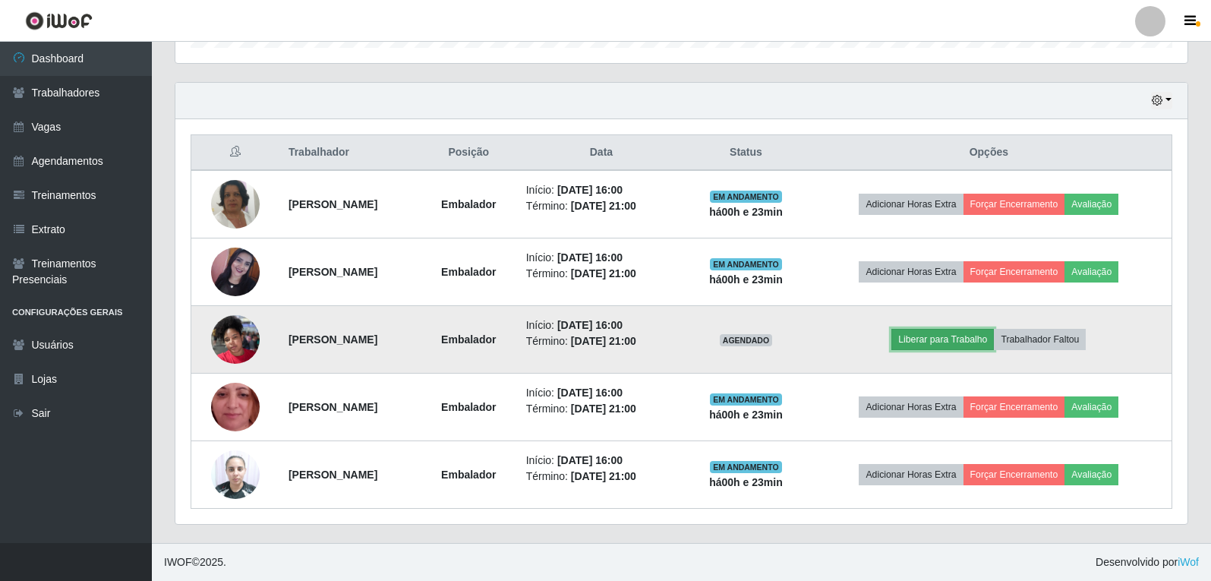
click at [958, 333] on button "Liberar para Trabalho" at bounding box center [942, 339] width 103 height 21
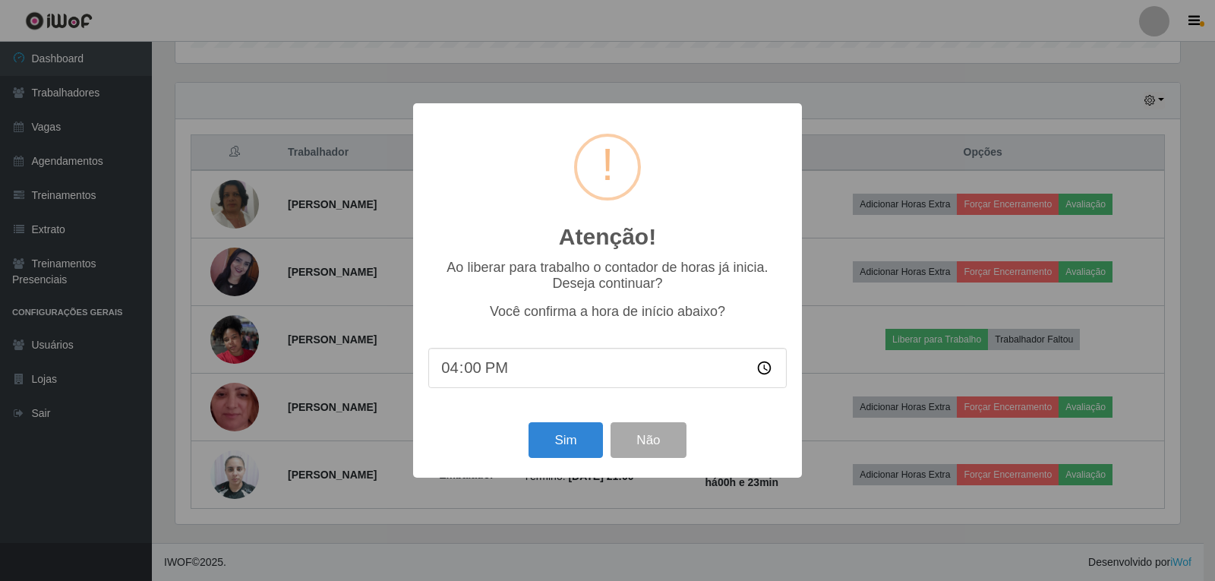
scroll to position [315, 1005]
click at [575, 442] on button "Sim" at bounding box center [565, 440] width 74 height 36
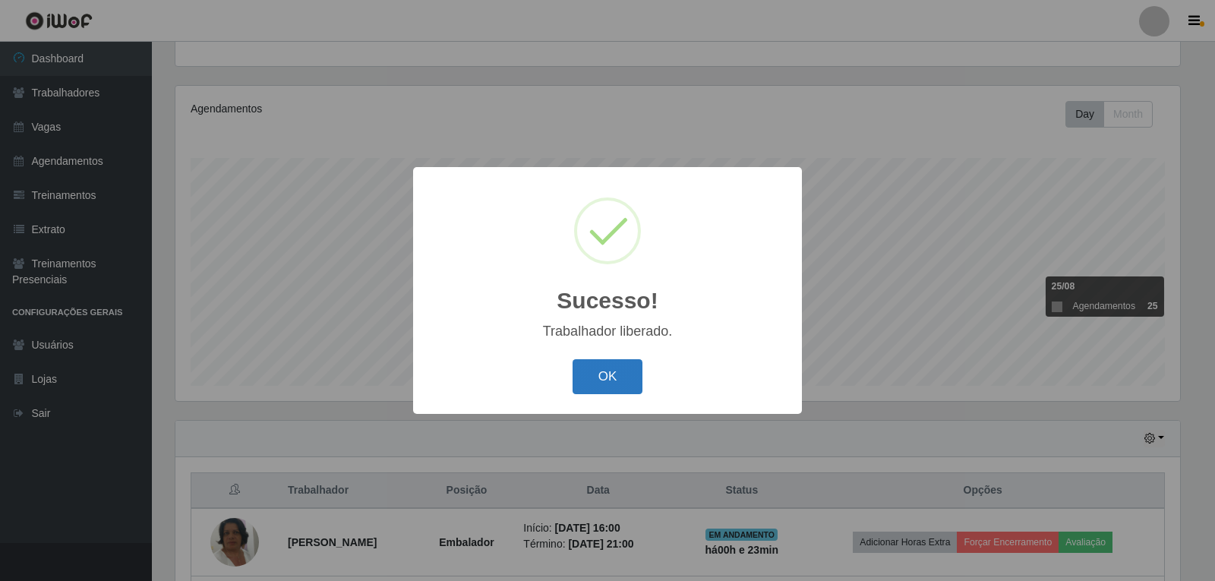
click at [617, 372] on button "OK" at bounding box center [608, 377] width 71 height 36
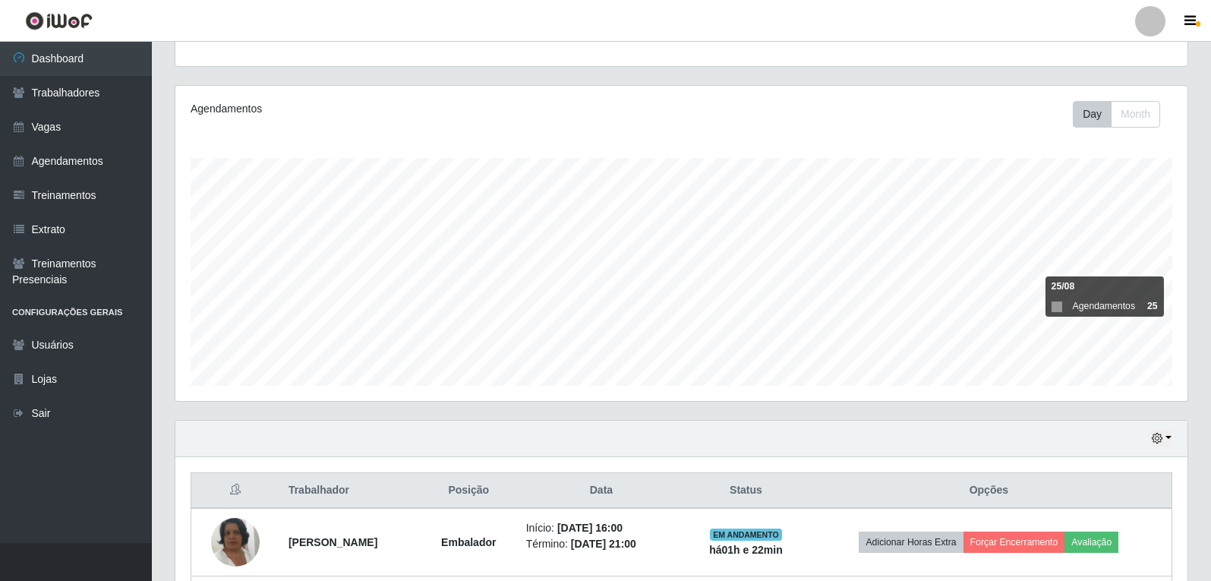
scroll to position [495, 0]
